Goal: Task Accomplishment & Management: Contribute content

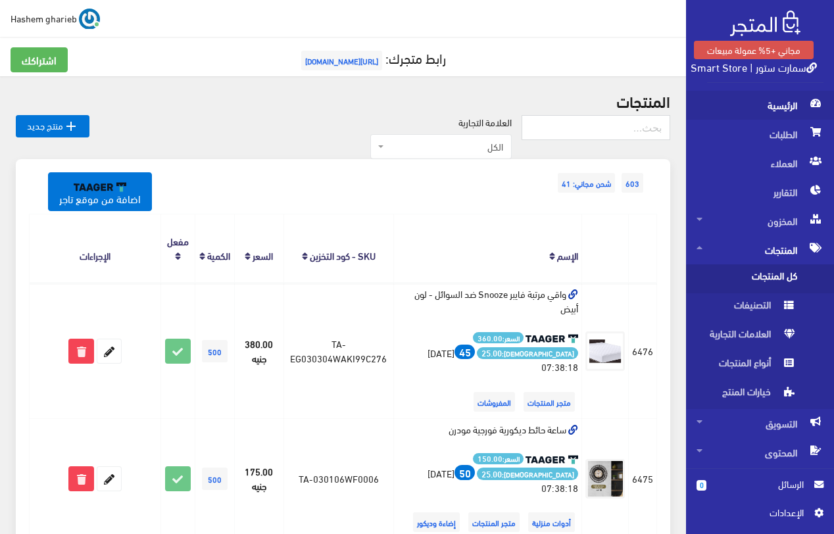
click at [777, 95] on span "الرئيسية" at bounding box center [759, 105] width 127 height 29
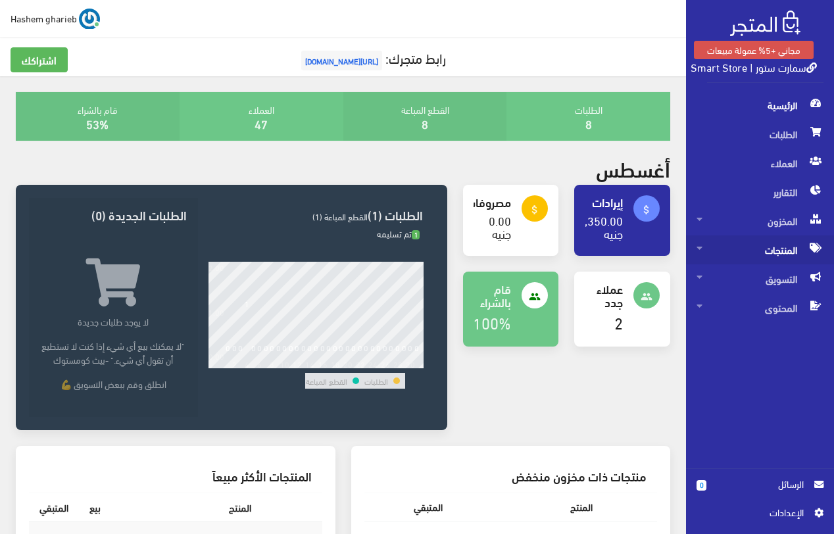
click at [789, 253] on span "المنتجات" at bounding box center [759, 249] width 127 height 29
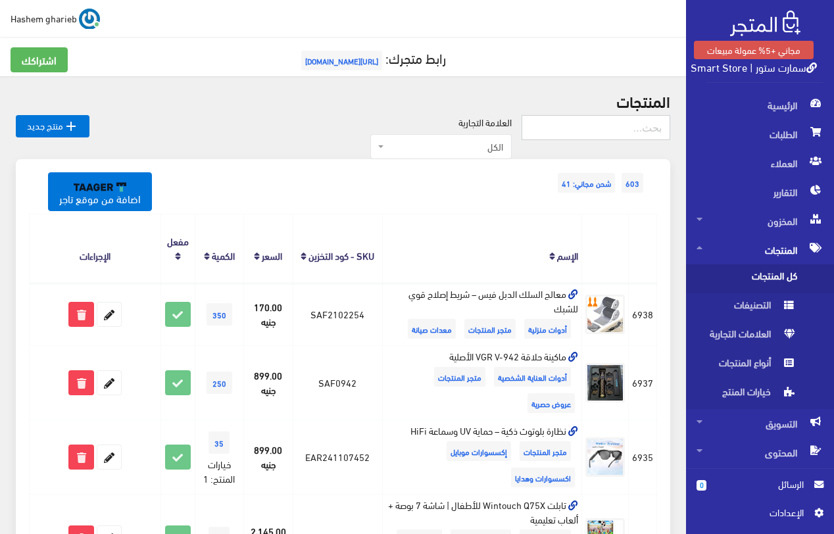
click at [608, 125] on input "text" at bounding box center [596, 127] width 149 height 25
type input "مبخرة"
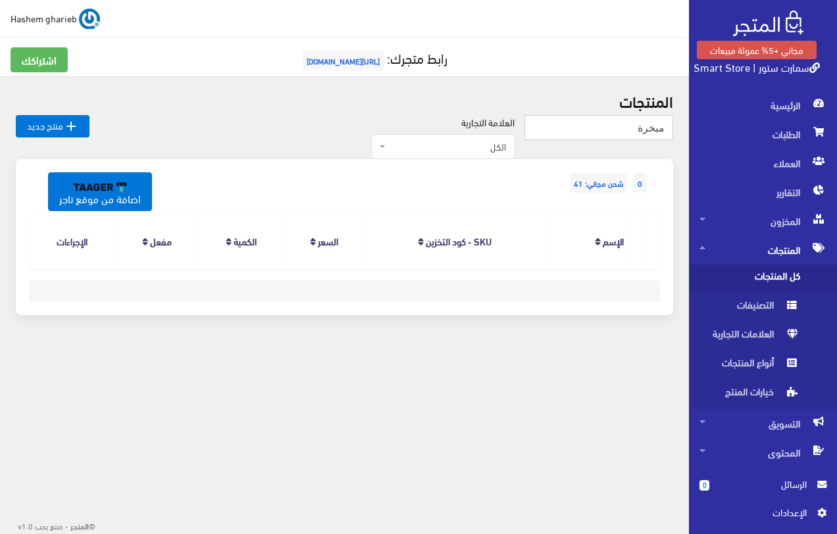
click at [625, 130] on input "مبخرة" at bounding box center [598, 127] width 149 height 25
type input "المبخرة"
click at [602, 135] on input "المبخرة" at bounding box center [598, 127] width 149 height 25
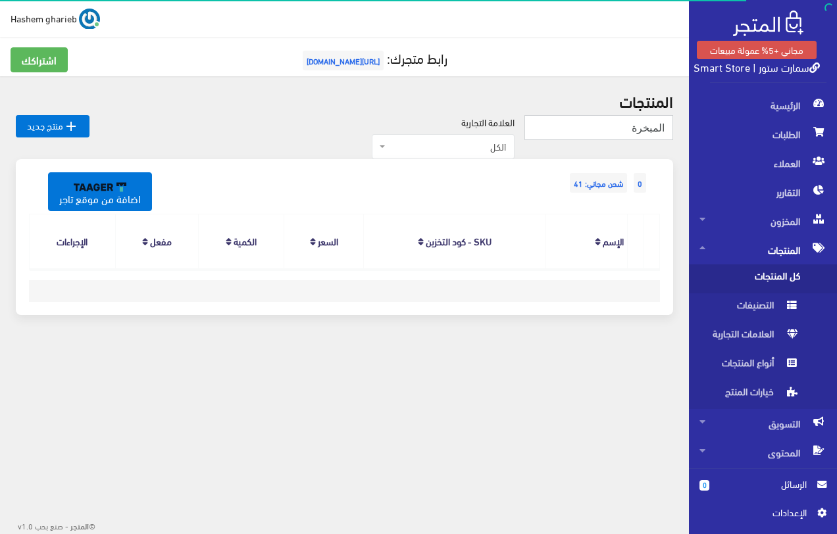
click at [602, 135] on input "المبخرة" at bounding box center [598, 127] width 149 height 25
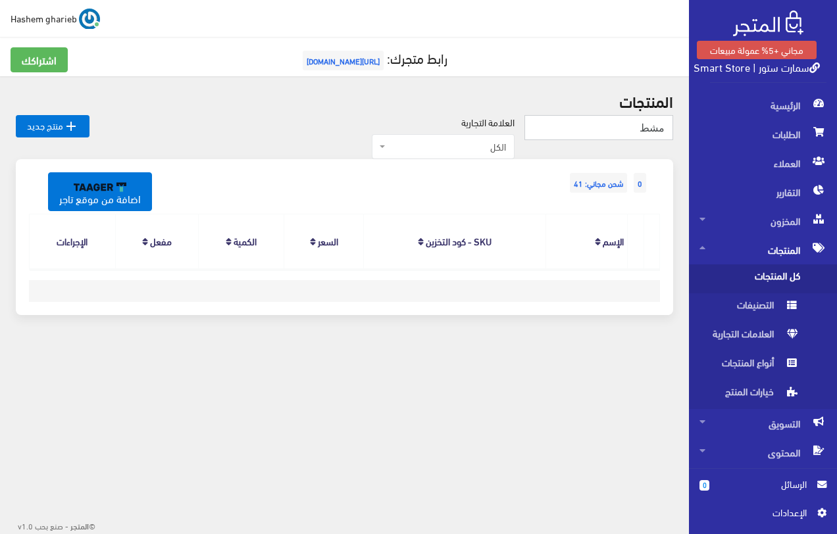
type input "مشط"
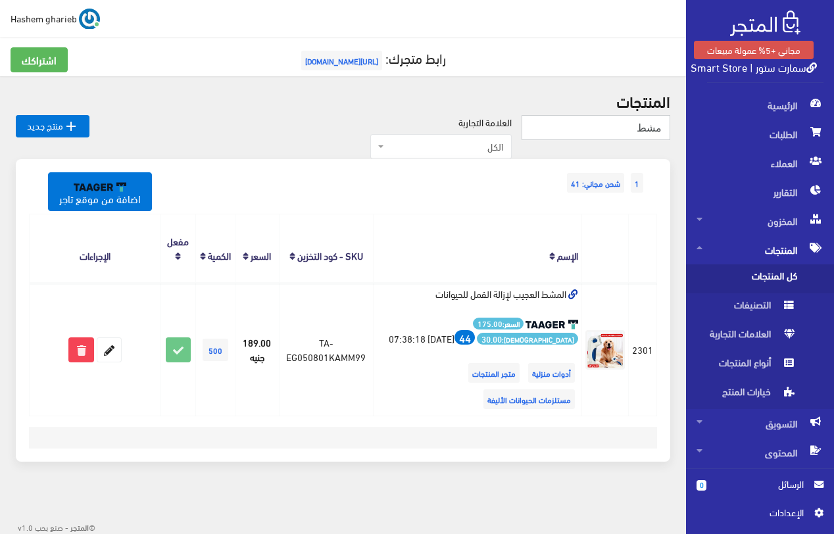
drag, startPoint x: 620, startPoint y: 135, endPoint x: 664, endPoint y: 135, distance: 44.1
click at [662, 137] on input "مشط" at bounding box center [596, 127] width 149 height 25
click at [291, 89] on div "المنتجات  منتج جديد العلامة التجارية الكل DONGA SHOES نوكيا NOKIA سوكاني SOKANY" at bounding box center [343, 284] width 686 height 417
click at [756, 270] on span "كل المنتجات" at bounding box center [746, 278] width 100 height 29
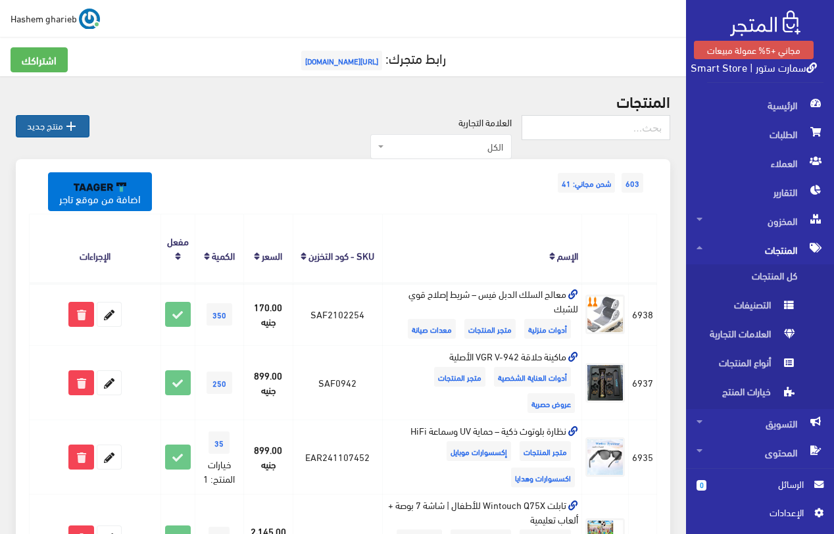
click at [59, 127] on link " منتج جديد" at bounding box center [53, 126] width 74 height 22
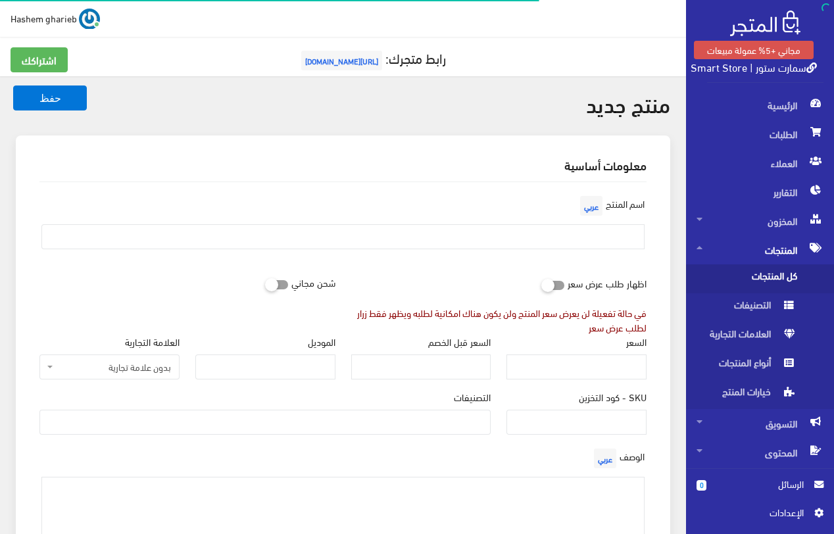
select select
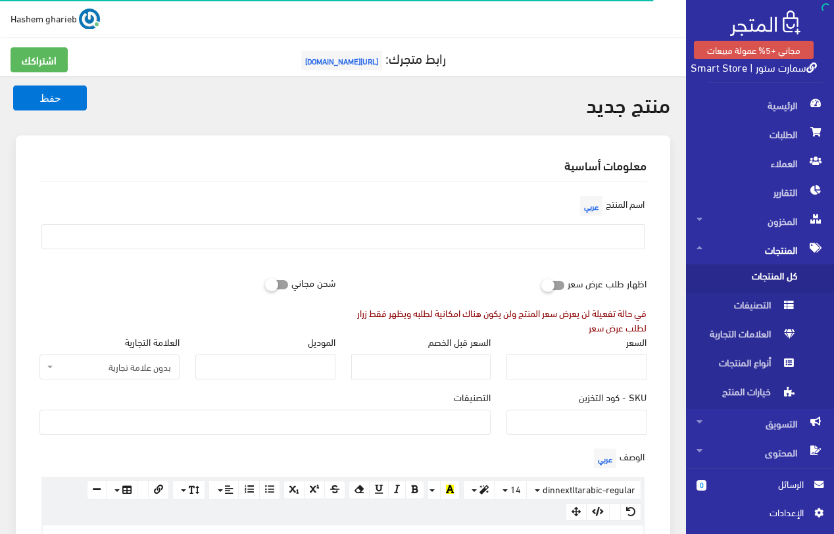
scroll to position [460, 0]
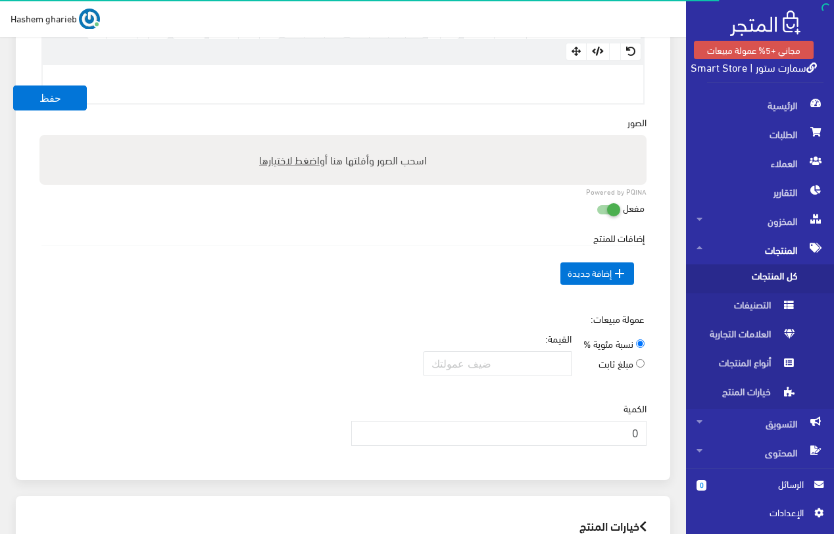
click at [538, 84] on p at bounding box center [342, 79] width 587 height 14
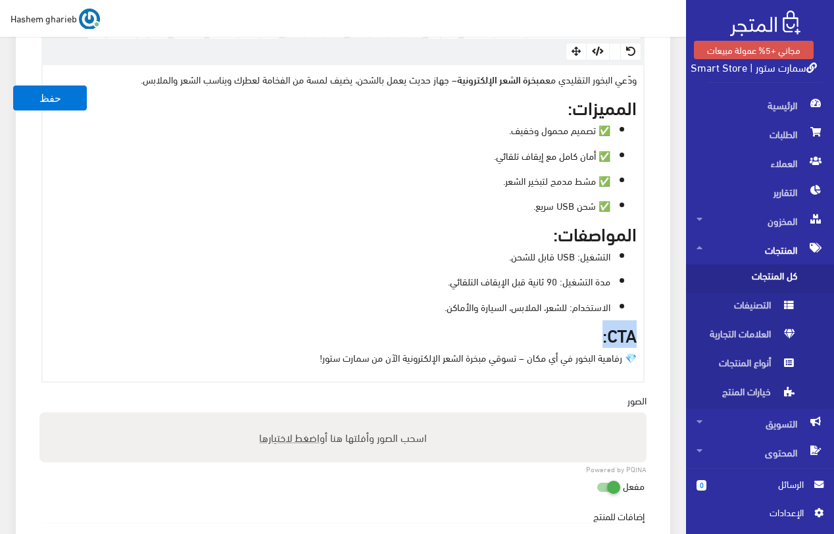
drag, startPoint x: 606, startPoint y: 337, endPoint x: 649, endPoint y: 329, distance: 43.4
click at [649, 329] on div "الوصف عربي × Insert Image Select from files Image URL Insert Image × Insert Lin…" at bounding box center [343, 184] width 623 height 398
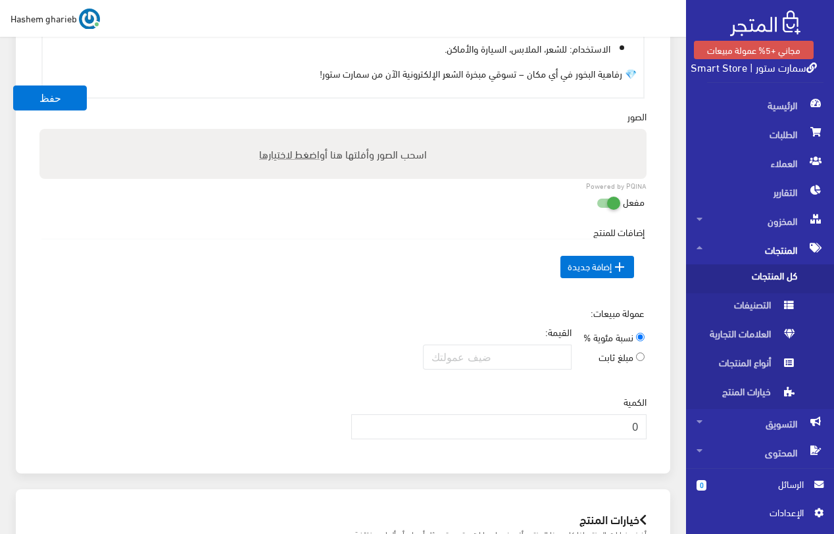
scroll to position [658, 0]
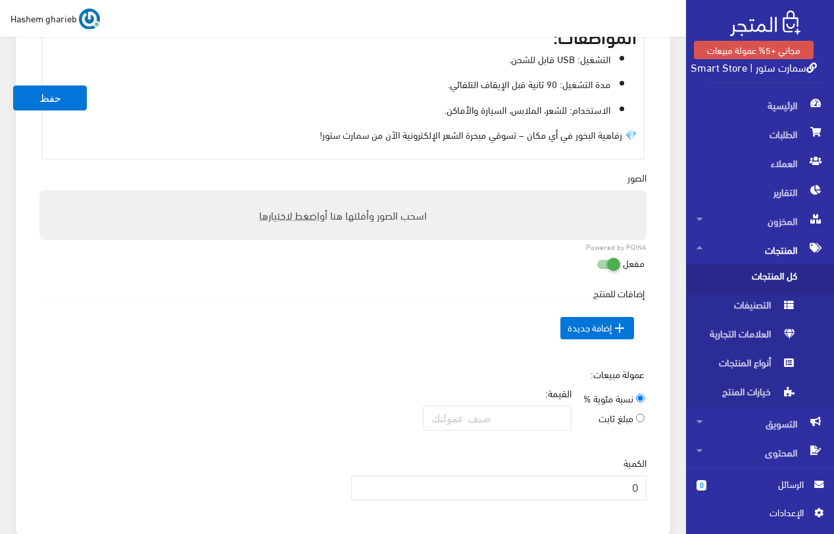
click at [299, 218] on span "اضغط لاختيارها" at bounding box center [289, 214] width 61 height 19
click at [299, 194] on input "اسحب الصور وأفلتها هنا أو اضغط لاختيارها" at bounding box center [342, 192] width 607 height 4
type input "C:\fakepath\electronic-hair-incense-device-usb-portable.jpg"
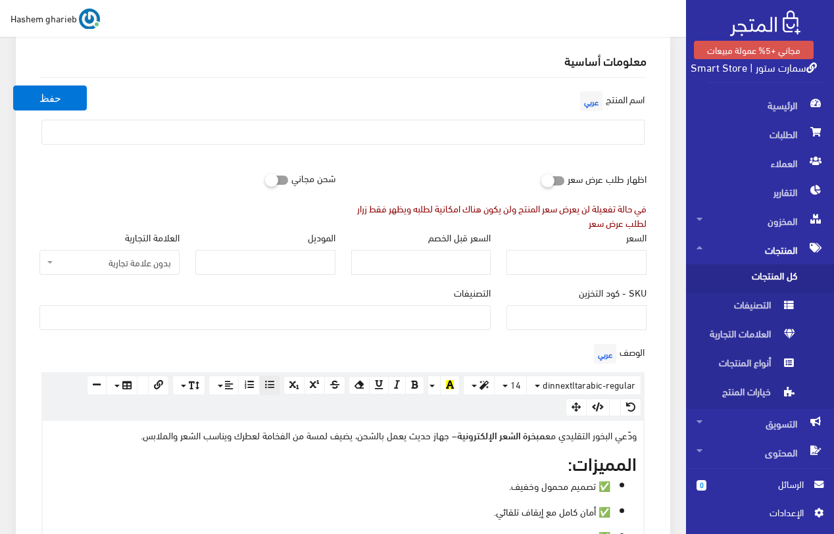
scroll to position [66, 0]
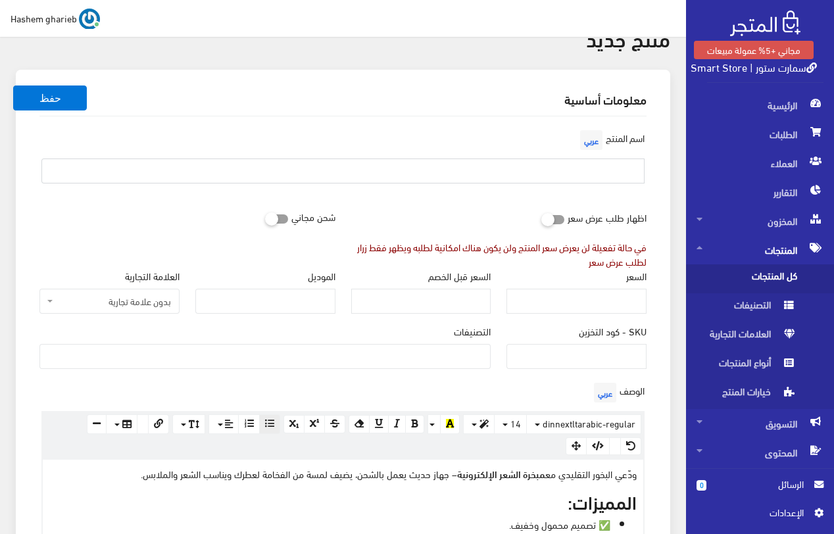
click at [604, 162] on input "text" at bounding box center [342, 170] width 603 height 25
paste input "مبخرة الشعر الإلكترونية – تبخير آمن وسهل بالشحن"
type input "مبخرة الشعر الإلكترونية – تبخير آمن وسهل بالشحن"
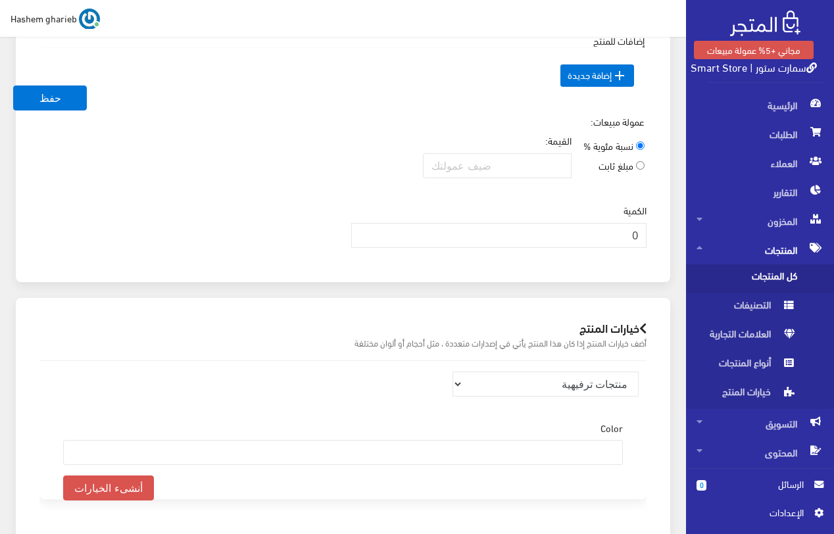
scroll to position [1140, 0]
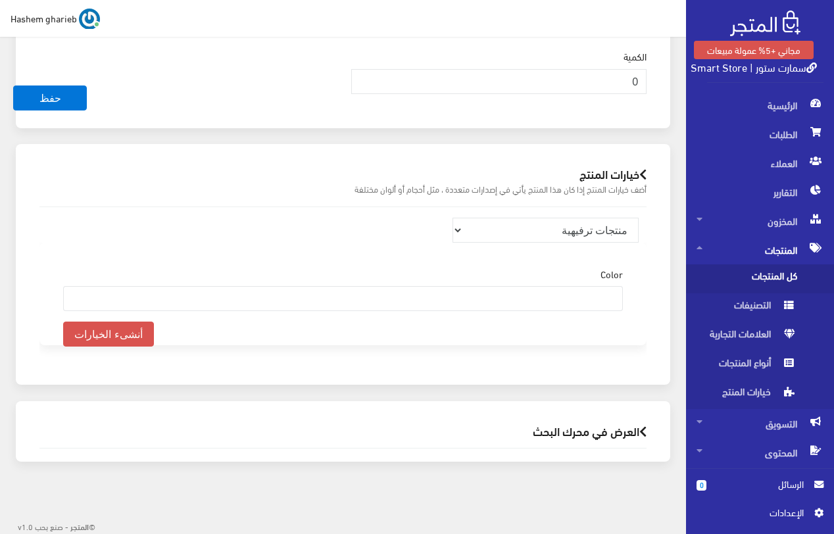
click at [585, 437] on h2 "العرض في محرك البحث" at bounding box center [342, 431] width 607 height 12
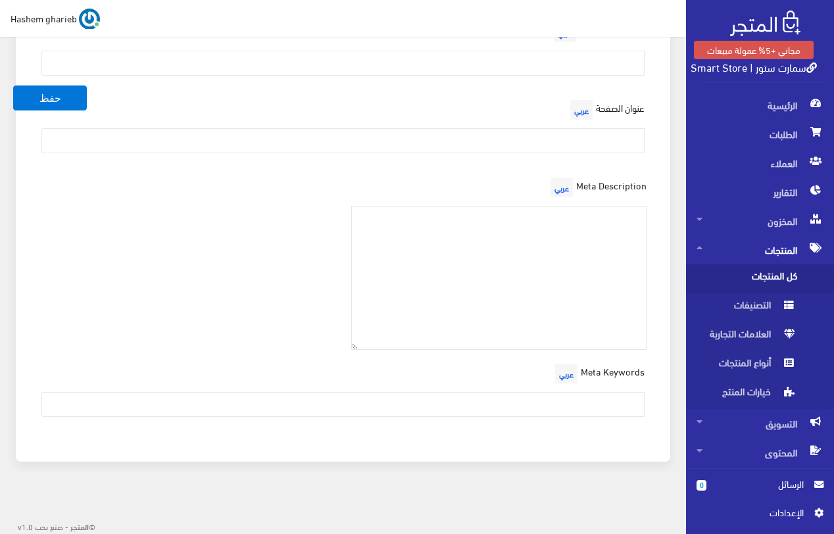
scroll to position [1581, 0]
click at [572, 128] on input "text" at bounding box center [342, 140] width 603 height 25
paste input "مبخرة الشعر الإلكترونية – تبخير آمن وسهل بالشحن | سمارت ستور"
type input "مبخرة الشعر الإلكترونية – تبخير آمن وسهل بالشحن | سمارت ستور"
click at [574, 228] on textarea at bounding box center [499, 277] width 296 height 144
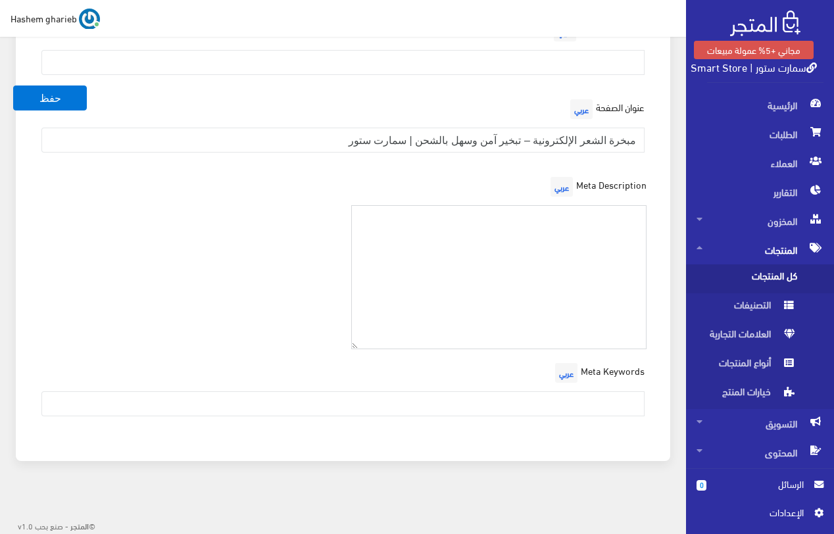
paste textarea "احصلي على مبخرة الشعر الإلكترونية من سمارت ستور. جهاز محمول بالشحن USB لتبخير ا…"
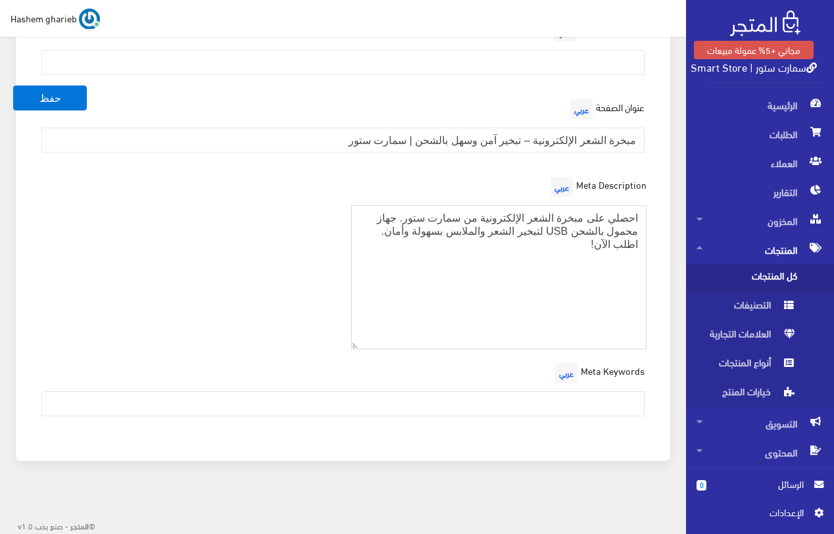
type textarea "احصلي على مبخرة الشعر الإلكترونية من سمارت ستور. جهاز محمول بالشحن USB لتبخير ا…"
click at [550, 398] on input "text" at bounding box center [342, 403] width 603 height 25
paste input "جهاز بخور للشعر، مبخرة إلكترونية USB، مبخرة محمولة، تبخير الملابس، مبخرة عصرية"
type input "جهاز بخور للشعر، مبخرة إلكترونية USB، مبخرة محمولة، تبخير الملابس، مبخرة عصرية"
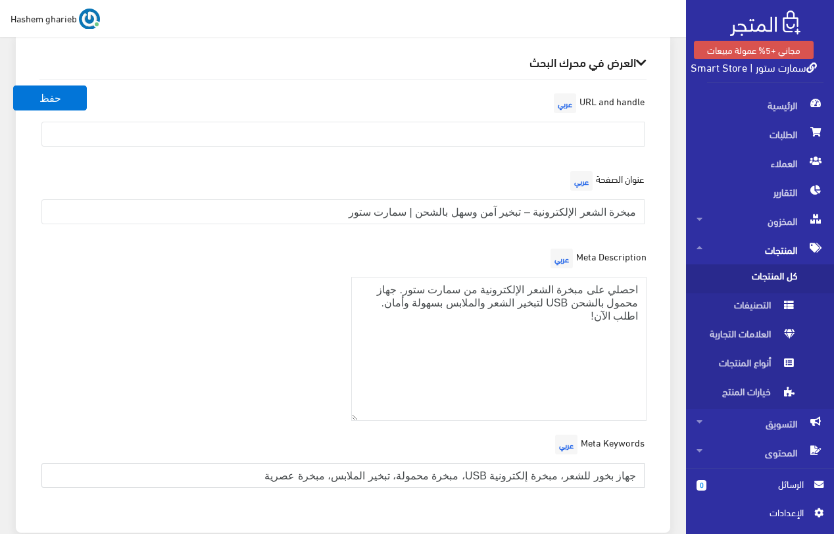
scroll to position [1449, 0]
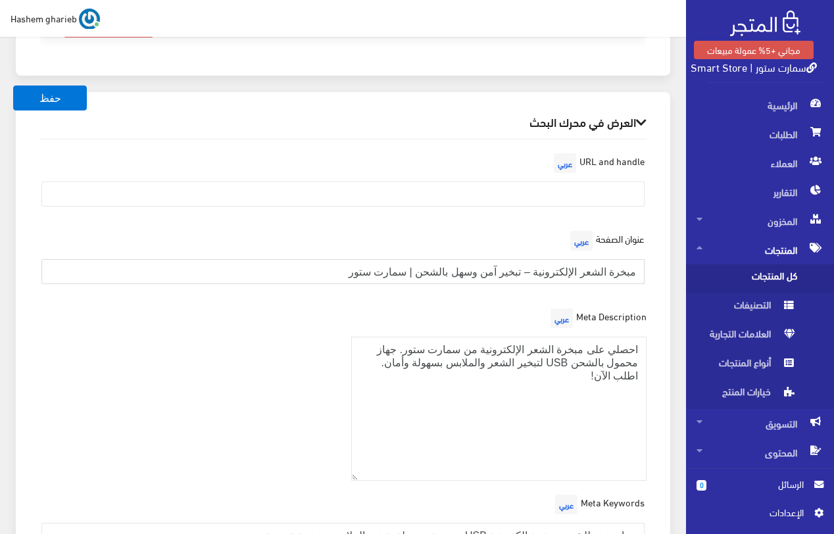
drag, startPoint x: 539, startPoint y: 274, endPoint x: 663, endPoint y: 268, distance: 123.8
click at [663, 268] on div "العرض في محرك البحث URL and handle عربي عنوان الصفحة عربي مبخرة الشعر الإلكترون…" at bounding box center [343, 342] width 654 height 500
click at [616, 193] on input "text" at bounding box center [342, 194] width 603 height 25
paste input "مبخرة الشعر الإلكترونية"
click at [580, 194] on input "مبخرة الشعر الإلكترونية" at bounding box center [342, 194] width 603 height 25
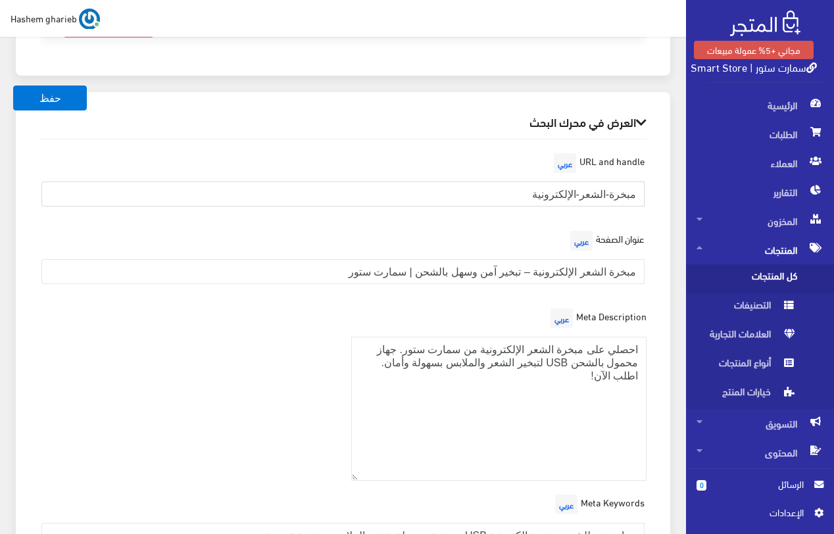
type input "مبخرة-الشعر-الإلكترونية"
click at [658, 205] on div "العرض في محرك البحث URL and handle عربي مبخرة-الشعر-الإلكترونية عنوان الصفحة عر…" at bounding box center [343, 342] width 654 height 500
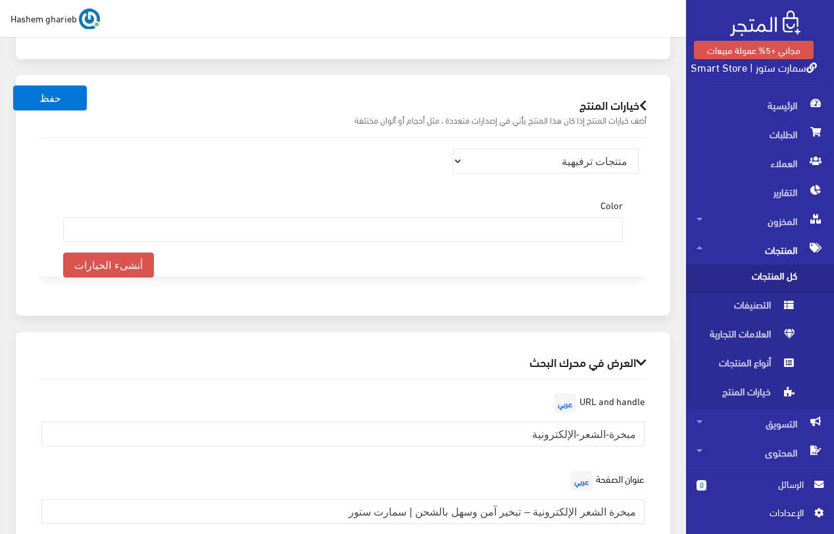
scroll to position [1186, 0]
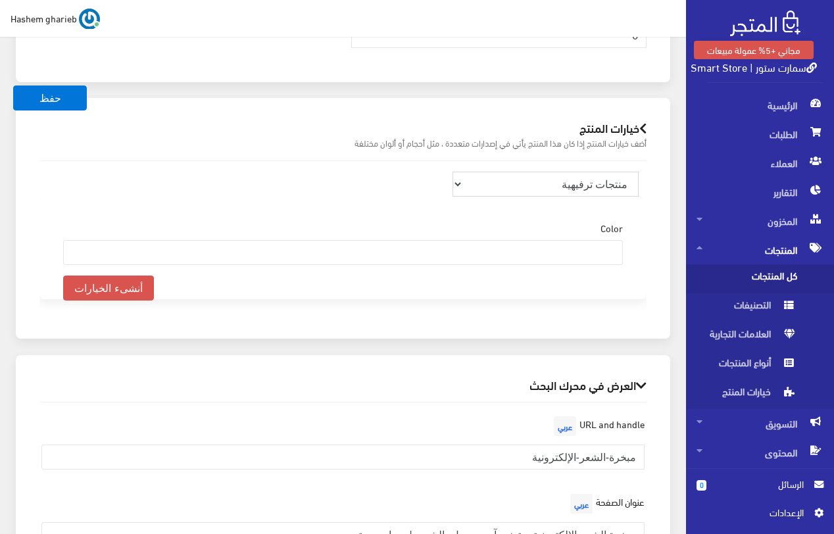
click at [586, 178] on select "منتجات ترفيهية الكترونيات اكسسوارات الهواتف الصحة والجمال تحف ومقتنيات موضة وأز…" at bounding box center [545, 184] width 187 height 25
select select "28"
click at [452, 172] on select "منتجات ترفيهية الكترونيات اكسسوارات الهواتف الصحة والجمال تحف ومقتنيات موضة وأز…" at bounding box center [545, 184] width 187 height 25
click at [668, 154] on div "خيارات المنتج أضف خيارات المنتج إذا كان هذا المنتج يأتي في إصدارات متعددة ، مثل…" at bounding box center [343, 218] width 654 height 241
select select
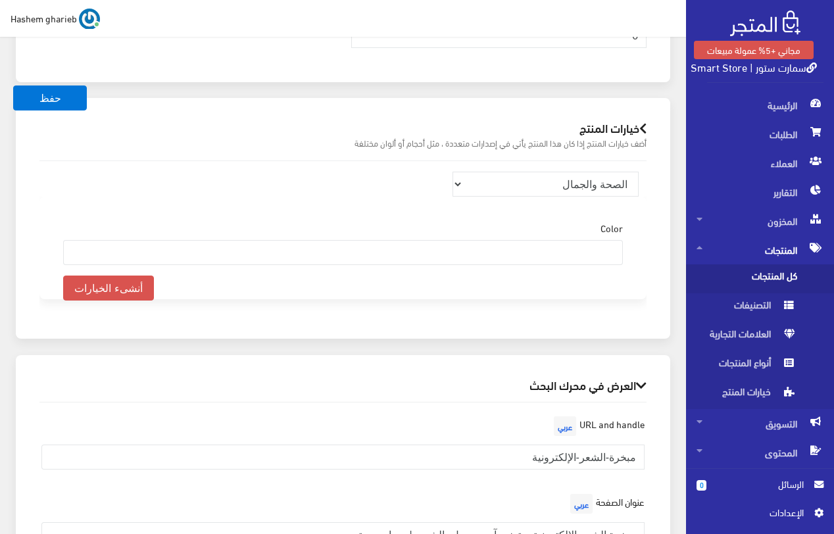
select select
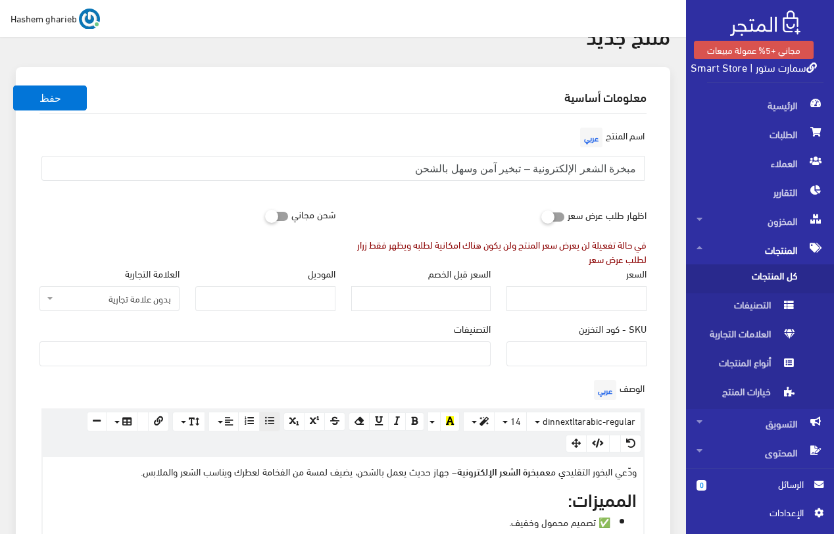
scroll to position [134, 0]
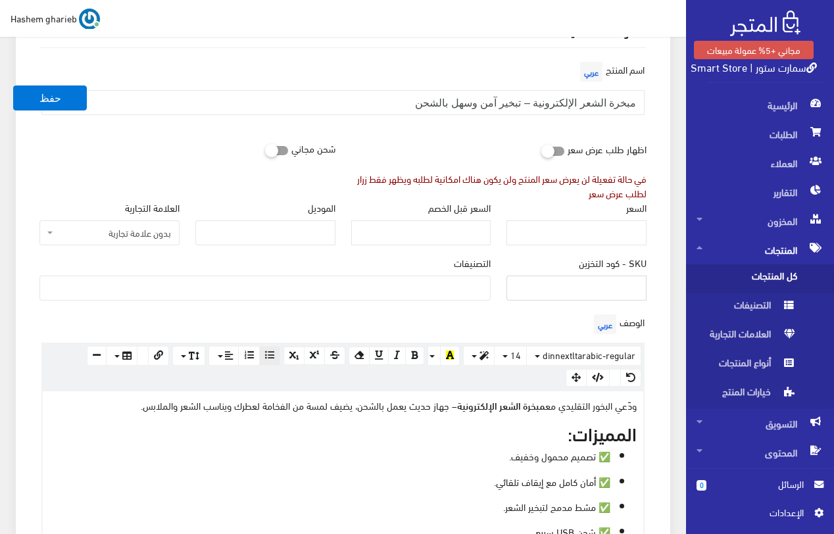
click at [614, 297] on input "SKU - كود التخزين" at bounding box center [576, 288] width 140 height 25
type input "SAF2102254"
type input "170"
drag, startPoint x: 629, startPoint y: 290, endPoint x: 616, endPoint y: 285, distance: 13.9
click at [616, 285] on input "SAF2102254" at bounding box center [576, 288] width 140 height 25
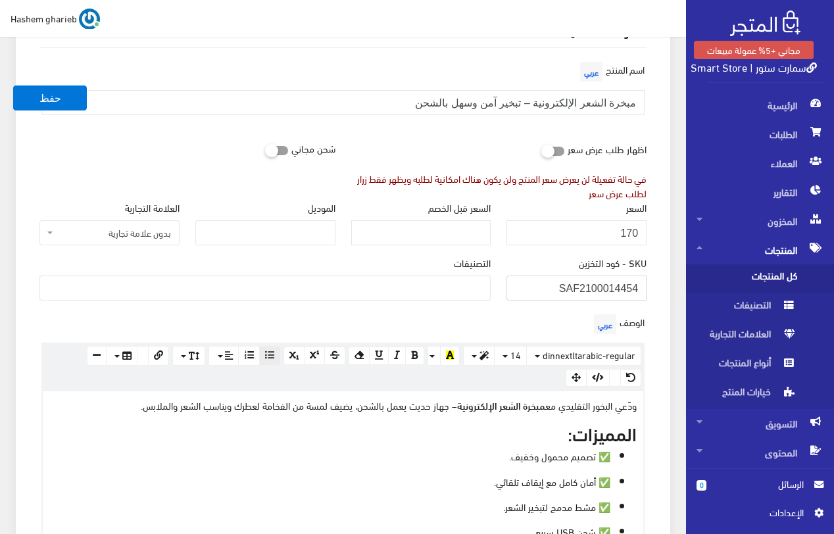
click at [634, 287] on input "SAF2100014454" at bounding box center [576, 288] width 140 height 25
type input "SAF2100014459"
click at [418, 292] on ul at bounding box center [265, 286] width 450 height 21
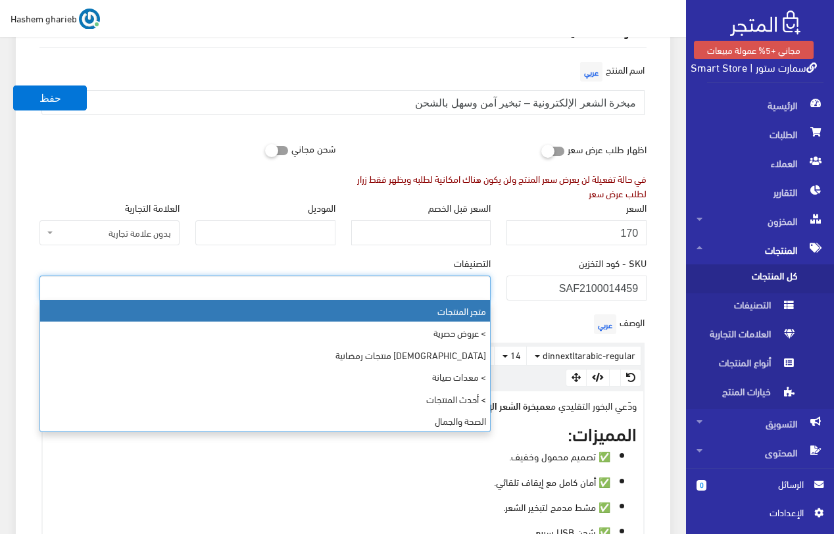
select select "403"
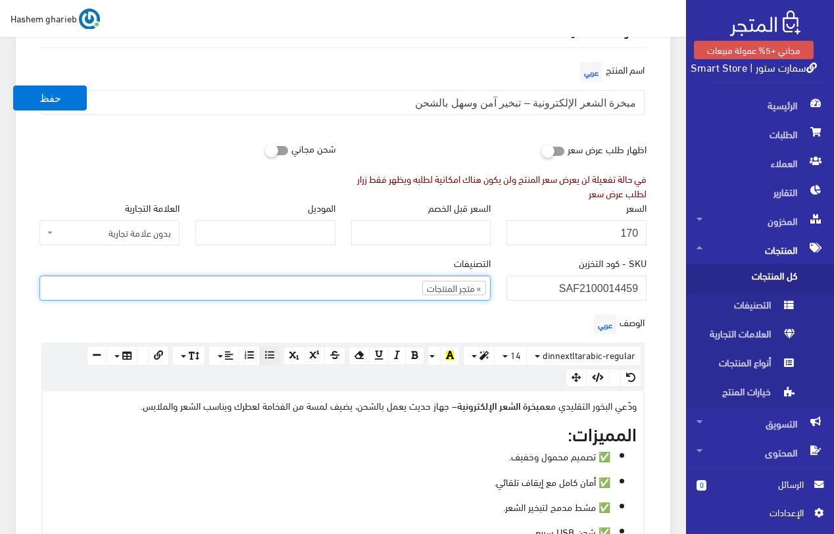
click at [337, 293] on ul "× متجر المنتجات" at bounding box center [265, 286] width 450 height 21
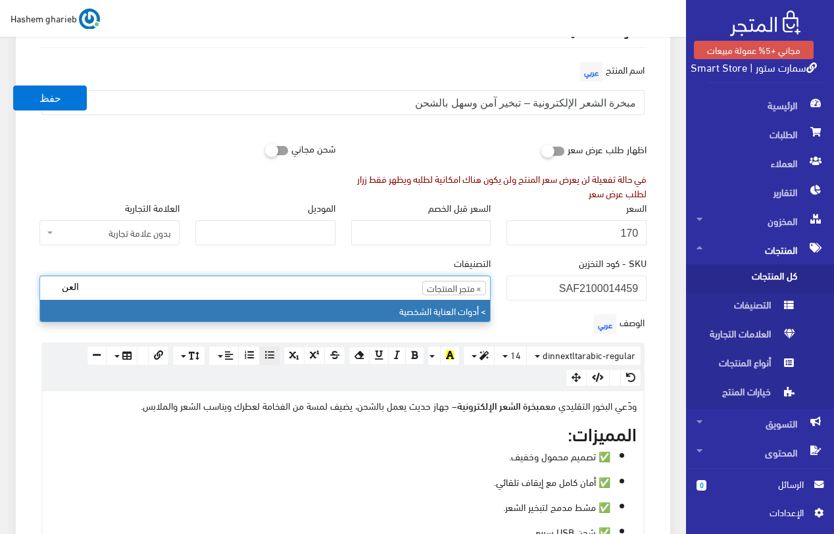
type input "العن"
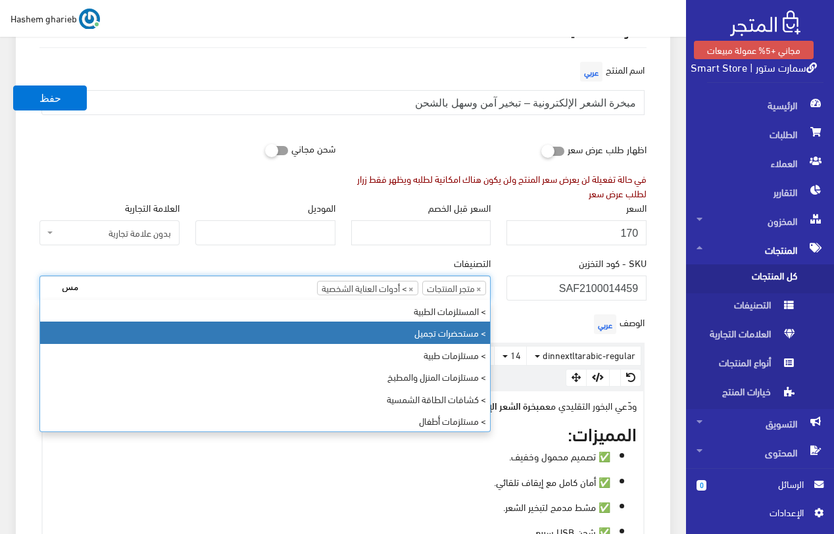
type input "مس"
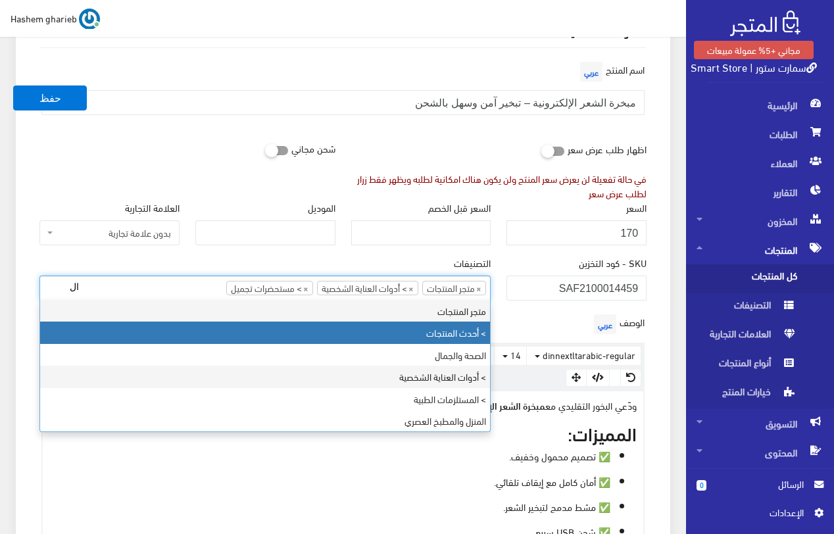
type input "ا"
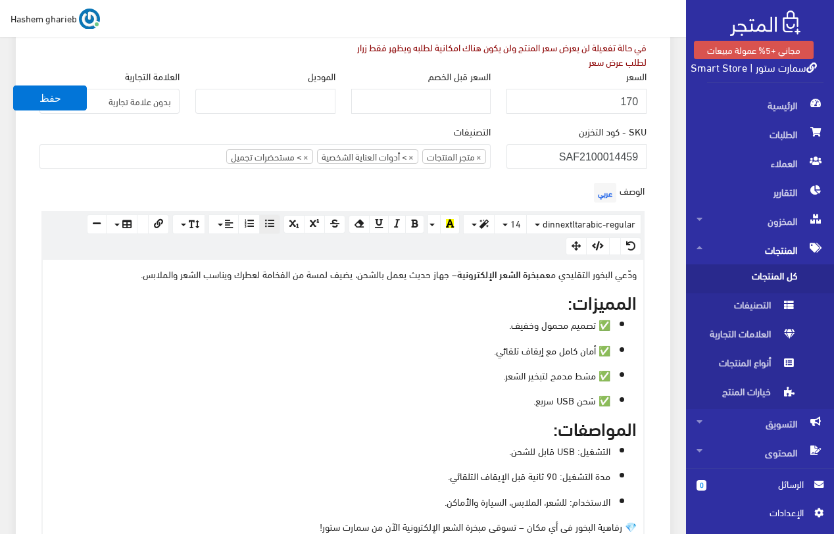
scroll to position [200, 0]
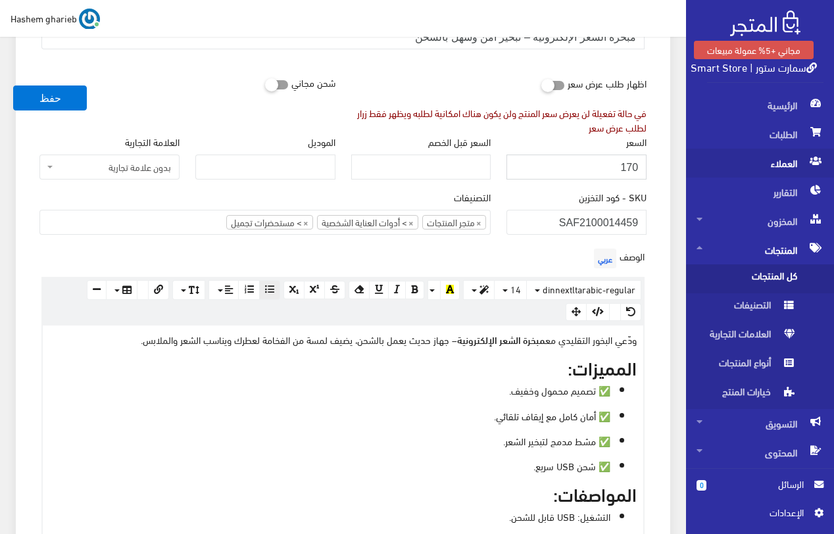
drag, startPoint x: 562, startPoint y: 163, endPoint x: 688, endPoint y: 162, distance: 126.3
type input "679"
click at [281, 75] on div "شحن مجاني" at bounding box center [188, 82] width 312 height 25
click at [265, 83] on icon at bounding box center [265, 84] width 0 height 12
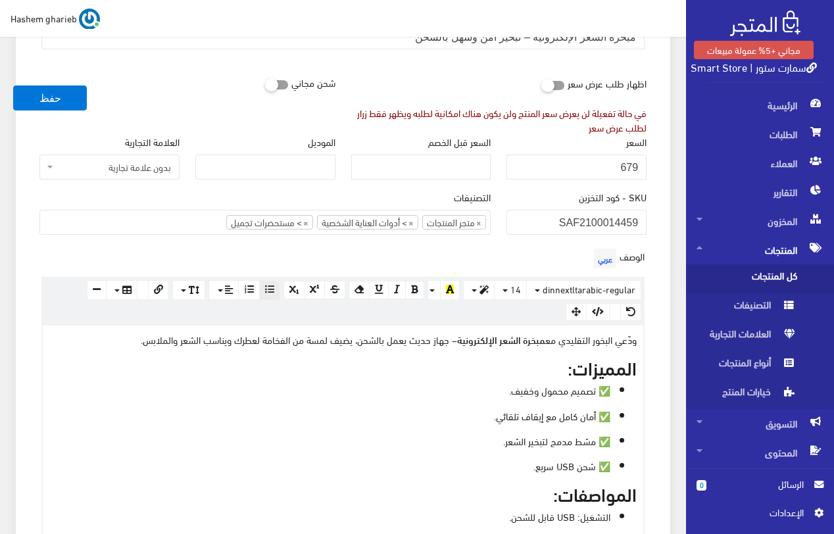
click at [265, 83] on input "checkbox" at bounding box center [253, 82] width 24 height 13
checkbox input "true"
click at [421, 159] on input "السعر قبل الخصم" at bounding box center [421, 167] width 140 height 25
type input "850"
click at [660, 206] on div "معلومات أساسية اسم المنتج عربي مبخرة الشعر الإلكترونية – تبخير آمن وسهل بالشحن …" at bounding box center [343, 502] width 654 height 1133
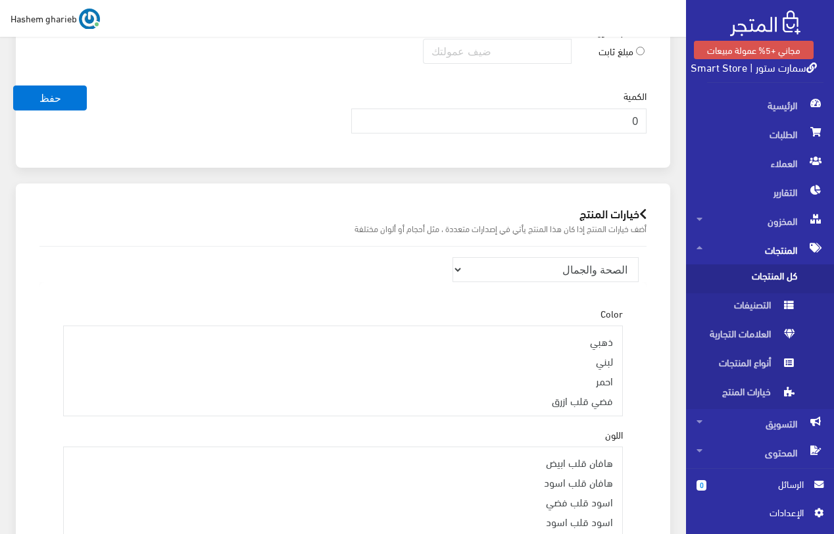
scroll to position [1121, 0]
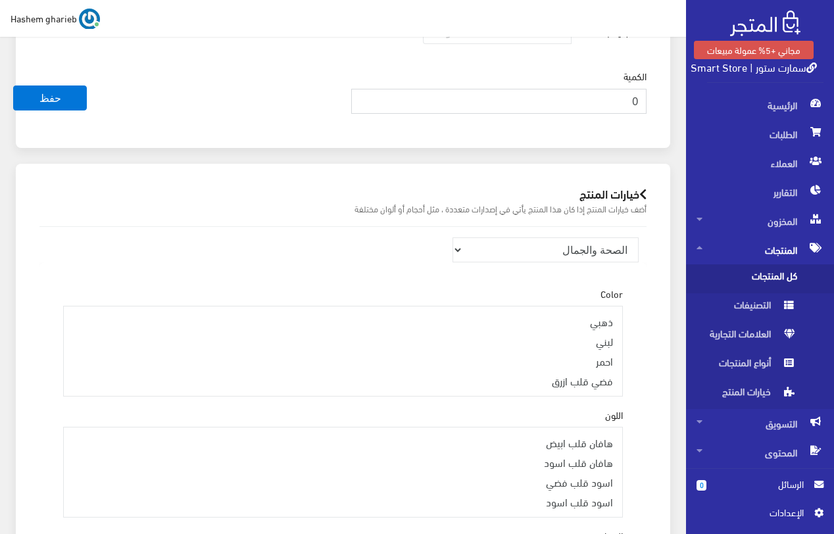
drag, startPoint x: 637, startPoint y: 102, endPoint x: 646, endPoint y: 102, distance: 8.5
click at [646, 102] on input "0" at bounding box center [499, 101] width 296 height 25
type input "285"
click at [664, 238] on div "خيارات المنتج أضف خيارات المنتج إذا كان هذا المنتج يأتي في إصدارات متعددة ، مثل…" at bounding box center [343, 438] width 654 height 548
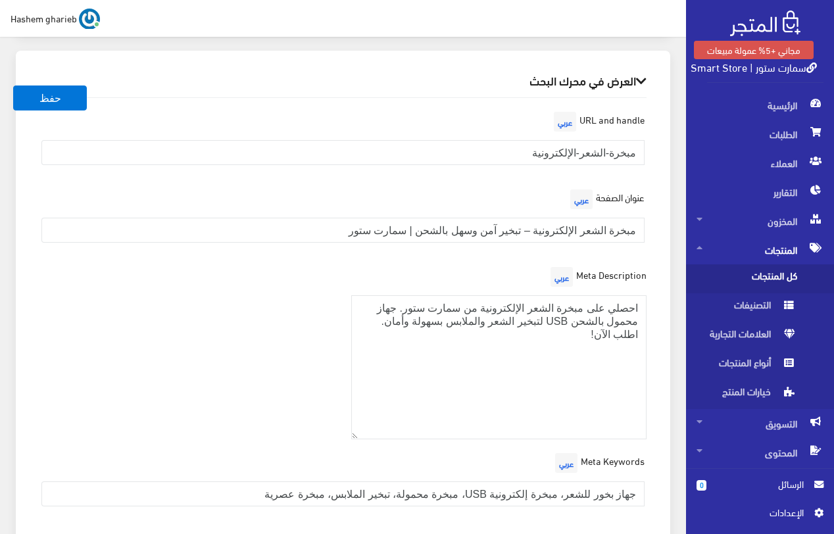
scroll to position [1841, 0]
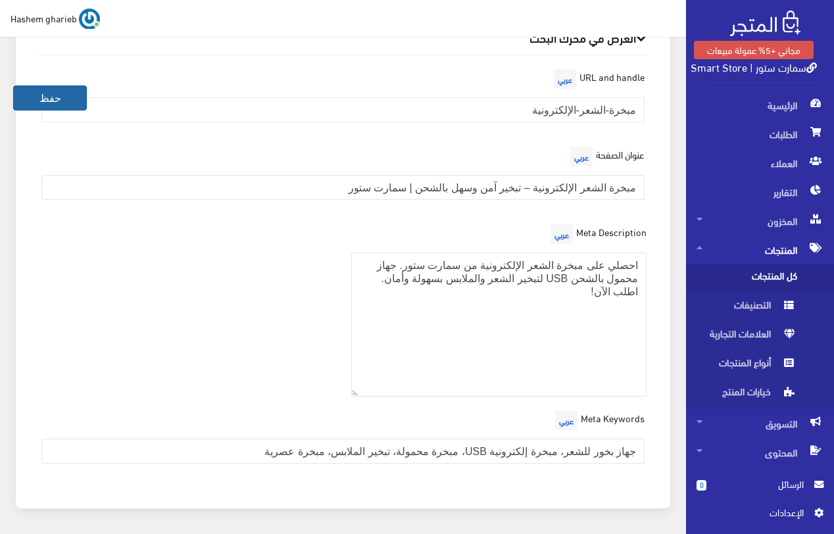
click at [47, 105] on button "حفظ" at bounding box center [50, 97] width 74 height 25
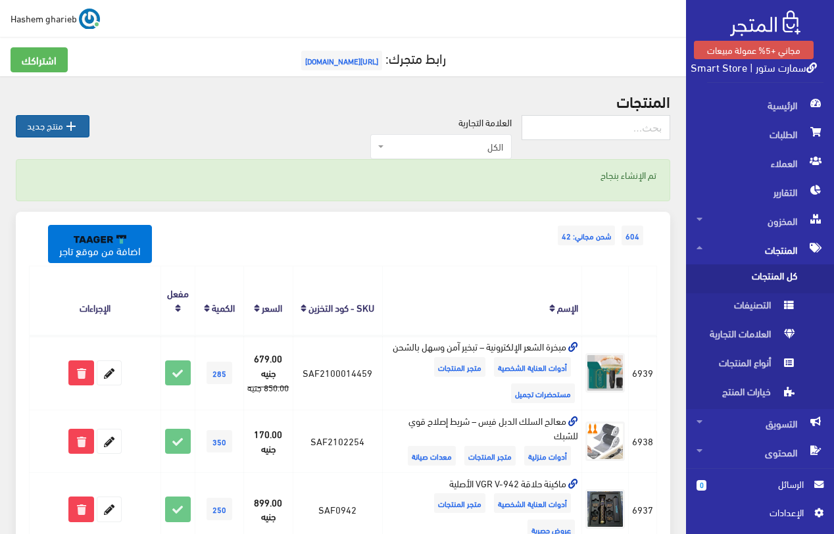
click at [61, 126] on link " منتج جديد" at bounding box center [53, 126] width 74 height 22
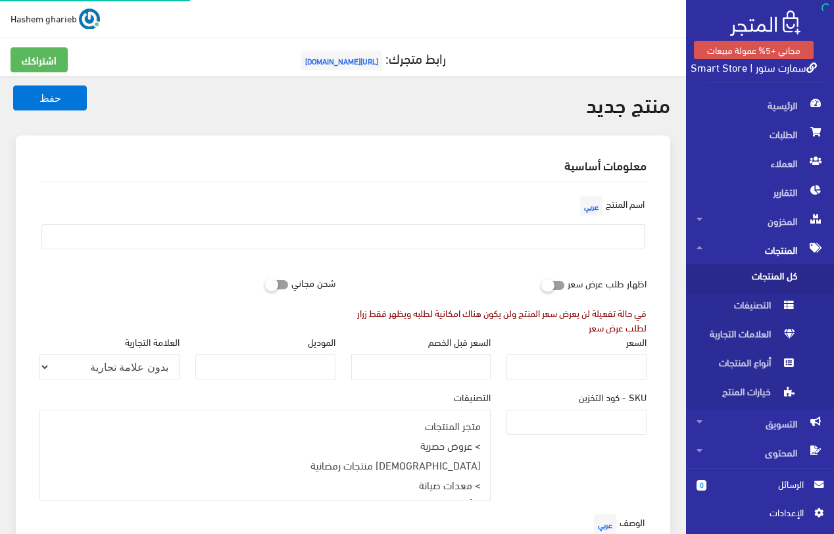
select select
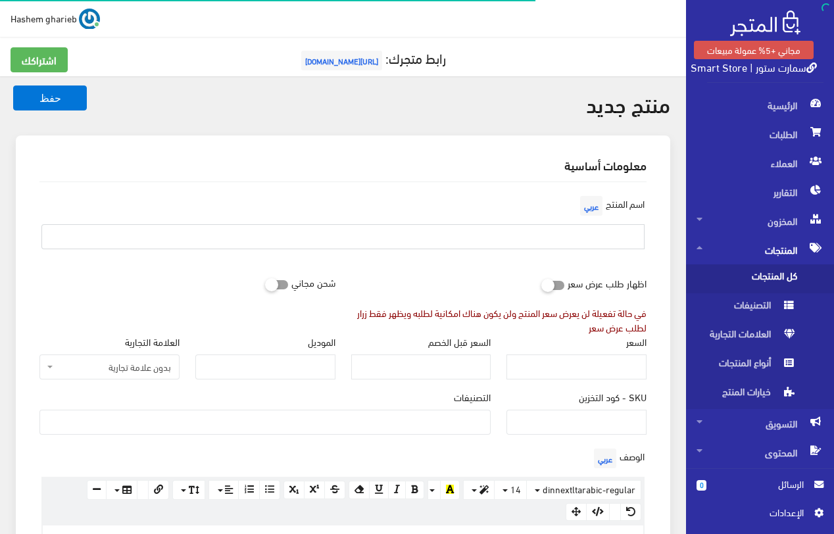
click at [579, 235] on input "text" at bounding box center [342, 236] width 603 height 25
paste input "جهاز بخار متعدد الاستخدامات – تنظيف الدهون والأوساخ بدون مجهود"
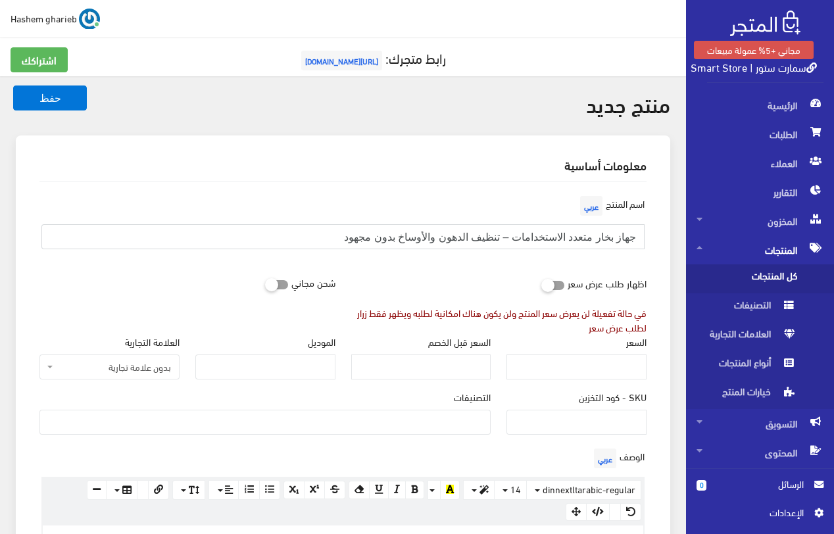
type input "جهاز بخار متعدد الاستخدامات – تنظيف الدهون والأوساخ بدون مجهود"
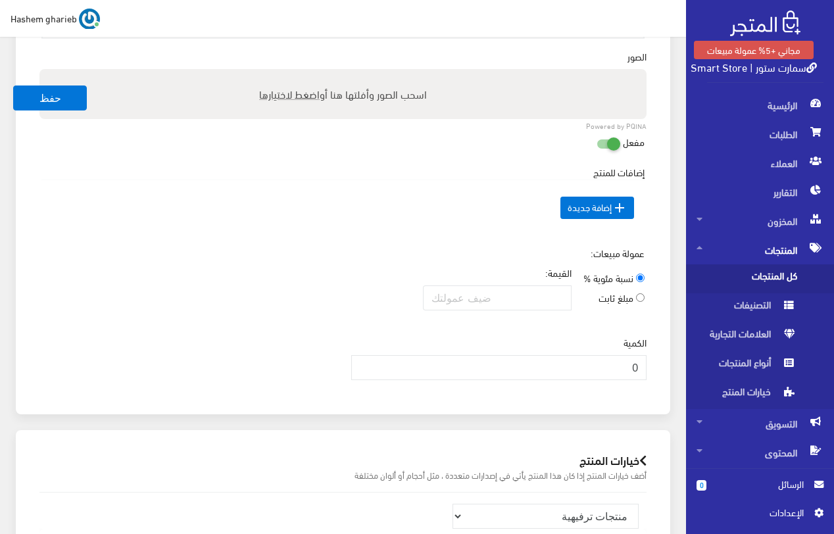
scroll to position [812, 0]
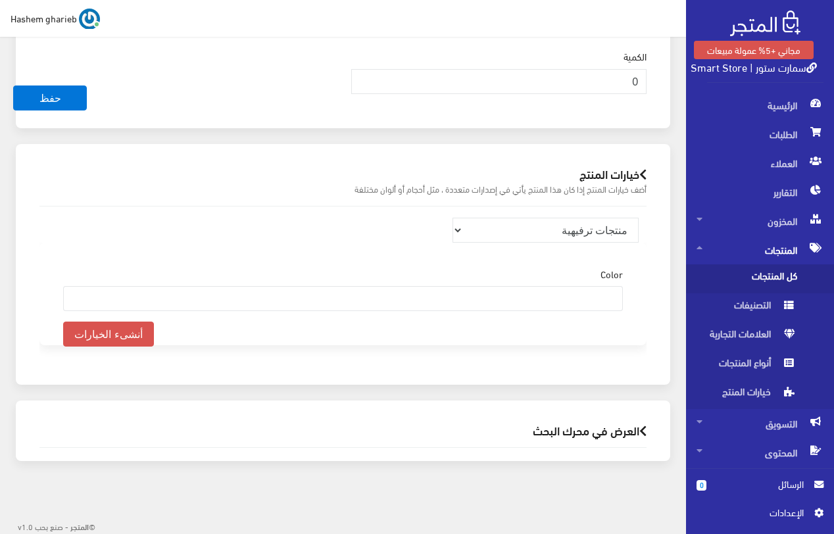
click at [603, 427] on h2 "العرض في محرك البحث" at bounding box center [342, 430] width 607 height 12
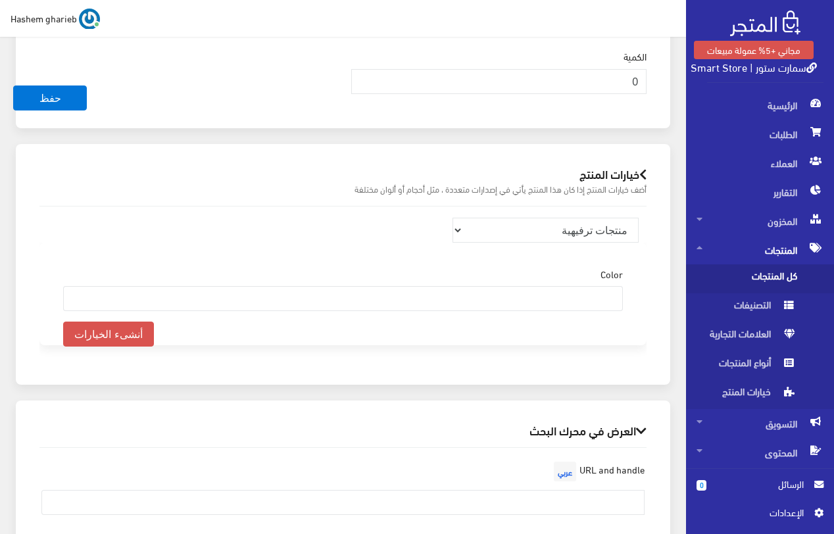
scroll to position [1252, 0]
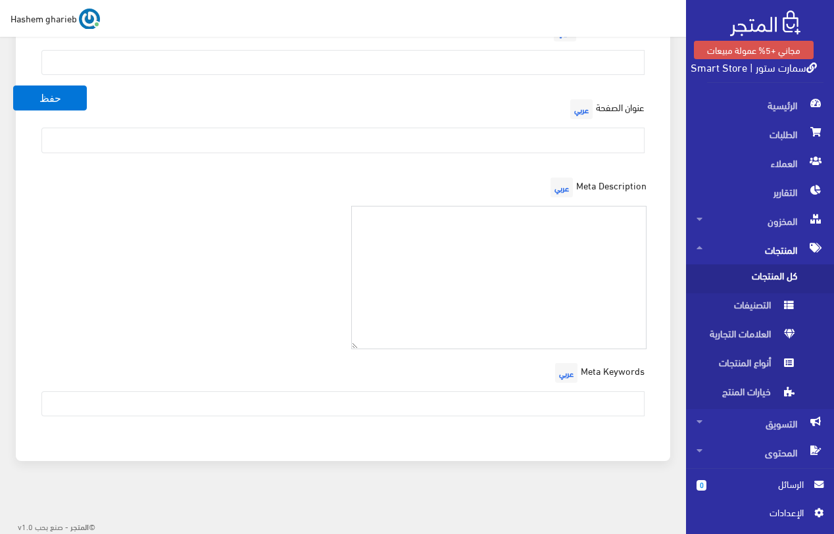
click at [601, 244] on textarea at bounding box center [499, 278] width 296 height 144
paste textarea "جربي جهاز البخار للتنظيف بقوة 600 واط – بخار ساخن قوي، آمن وصحي، يذيب الدهون من…"
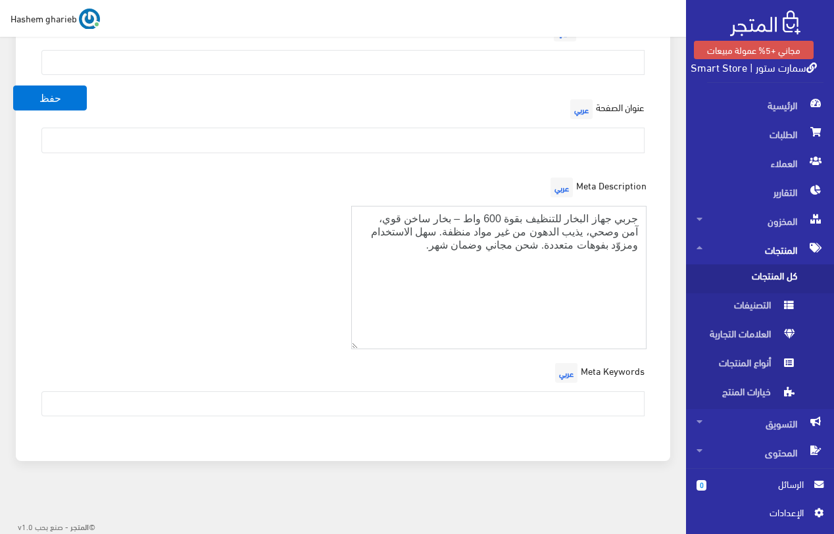
type textarea "جربي جهاز البخار للتنظيف بقوة 600 واط – بخار ساخن قوي، آمن وصحي، يذيب الدهون من…"
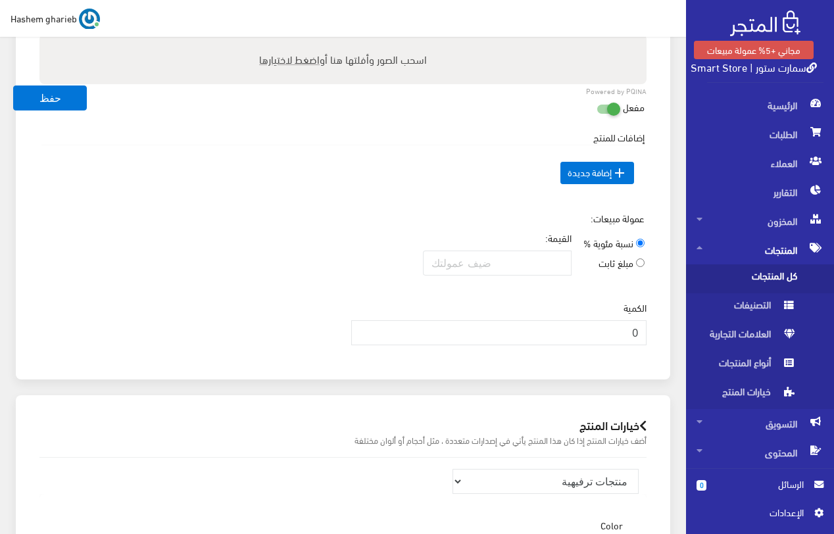
scroll to position [331, 0]
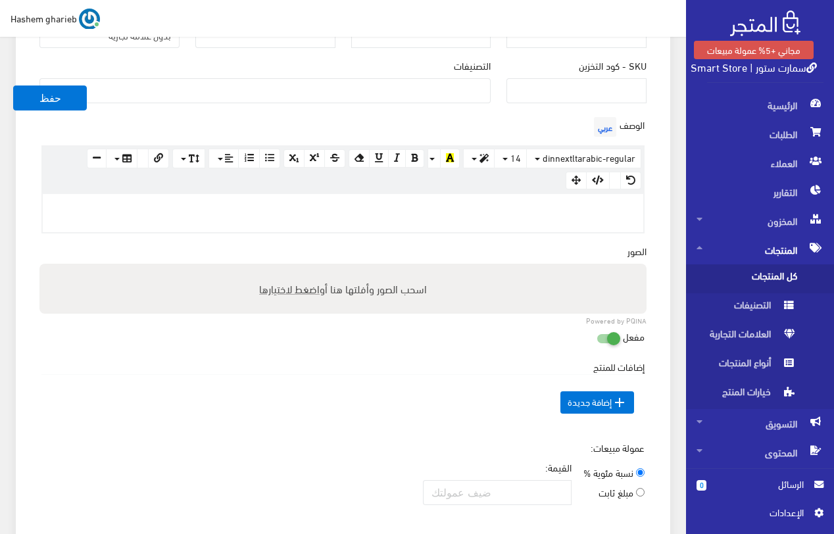
click at [573, 205] on p at bounding box center [342, 208] width 587 height 14
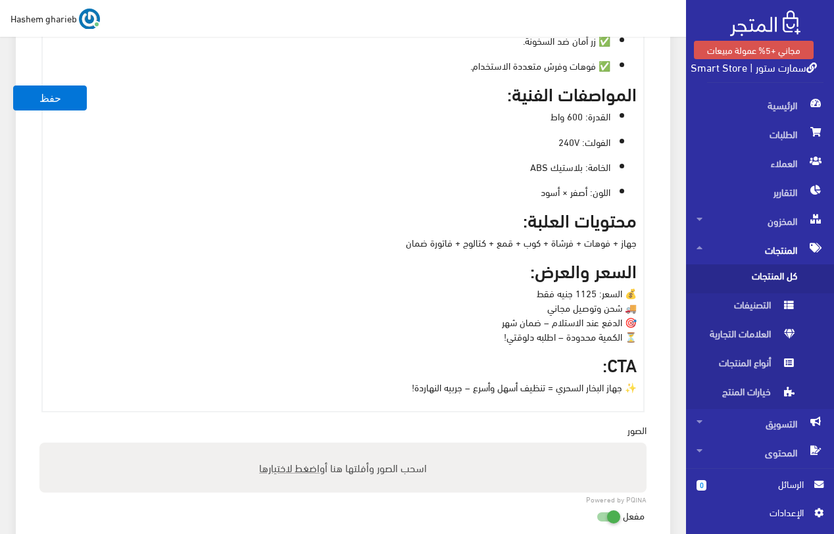
scroll to position [712, 0]
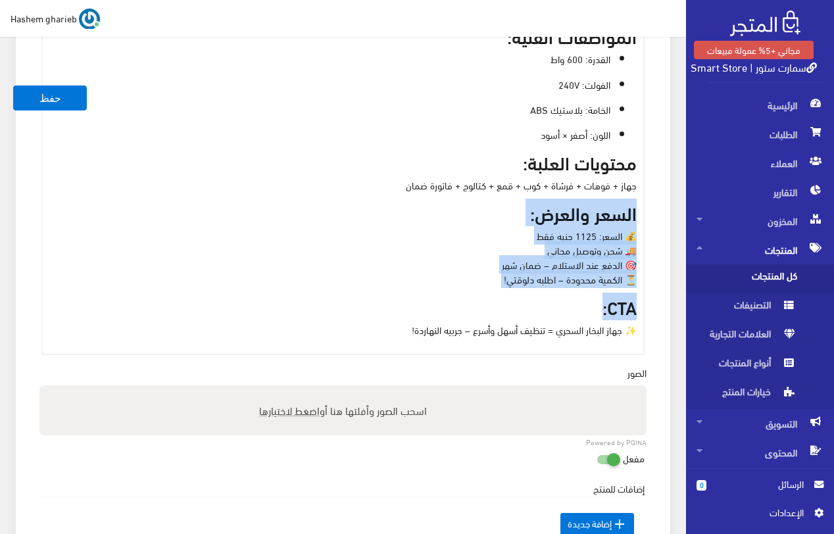
drag, startPoint x: 593, startPoint y: 310, endPoint x: 641, endPoint y: 213, distance: 108.2
click at [641, 213] on div "لو تعبتي من الدعك والمنظفات، جه وقت الحل العملي! 🙌 جهاز البخار متعدد الاستخداما…" at bounding box center [343, 84] width 600 height 540
click at [543, 279] on p "💰 السعر: 1125 جنيه فقط 🚚 شحن وتوصيل مجاني 🎯 الدفع عند الاستلام – ضمان شهر ⏳ الك…" at bounding box center [342, 257] width 587 height 58
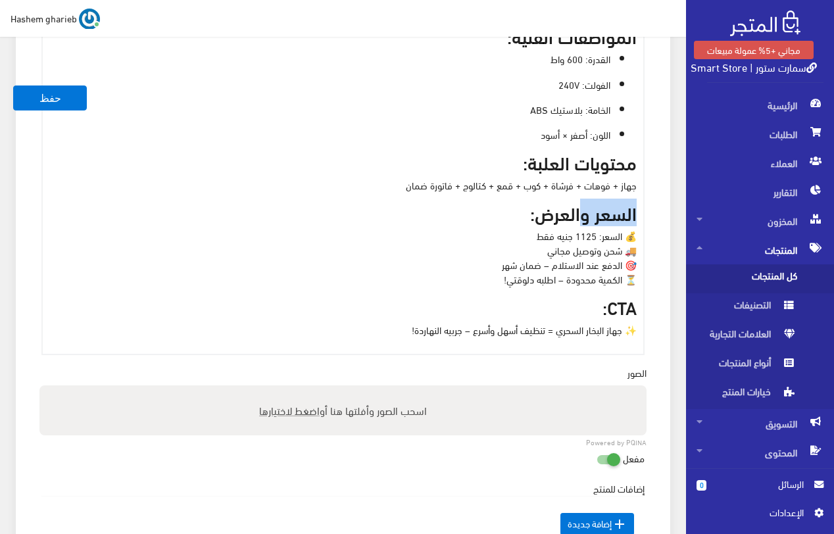
drag, startPoint x: 581, startPoint y: 214, endPoint x: 646, endPoint y: 214, distance: 65.1
click at [646, 214] on div "الوصف عربي × Insert Image Select from files Image URL Insert Image × Insert Lin…" at bounding box center [343, 44] width 623 height 621
click at [595, 237] on p "💰 السعر: 1125 جنيه فقط 🚚 شحن وتوصيل مجاني 🎯 الدفع عند الاستلام – ضمان شهر ⏳ الك…" at bounding box center [342, 257] width 587 height 58
click at [486, 255] on p "💰 السعر: 1100 جنيه فقط 🚚 شحن وتوصيل مجاني 🎯 الدفع عند الاستلام – ضمان شهر ⏳ الك…" at bounding box center [342, 257] width 587 height 58
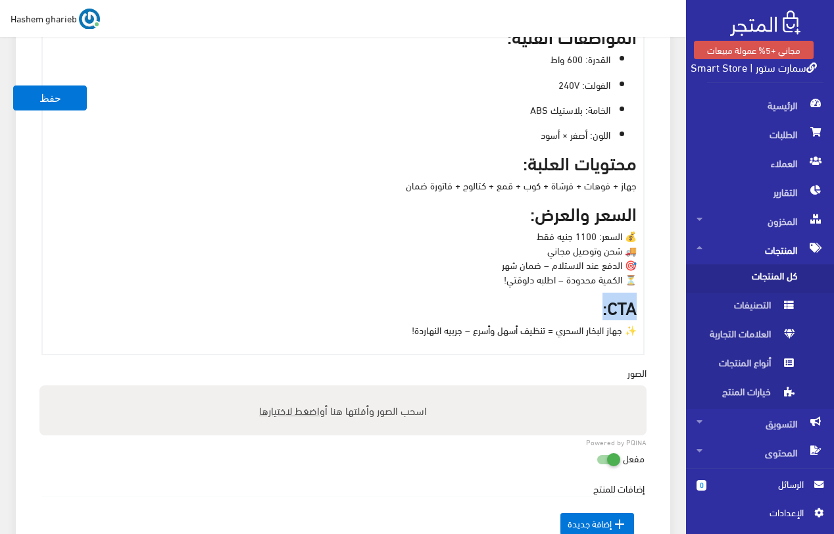
drag, startPoint x: 600, startPoint y: 308, endPoint x: 644, endPoint y: 304, distance: 44.3
click at [644, 304] on div "www.google.com 100% 50% 25% لو تعبتي من الدعك والمنظفات، جه وقت الحل العملي! 🙌 …" at bounding box center [342, 84] width 603 height 543
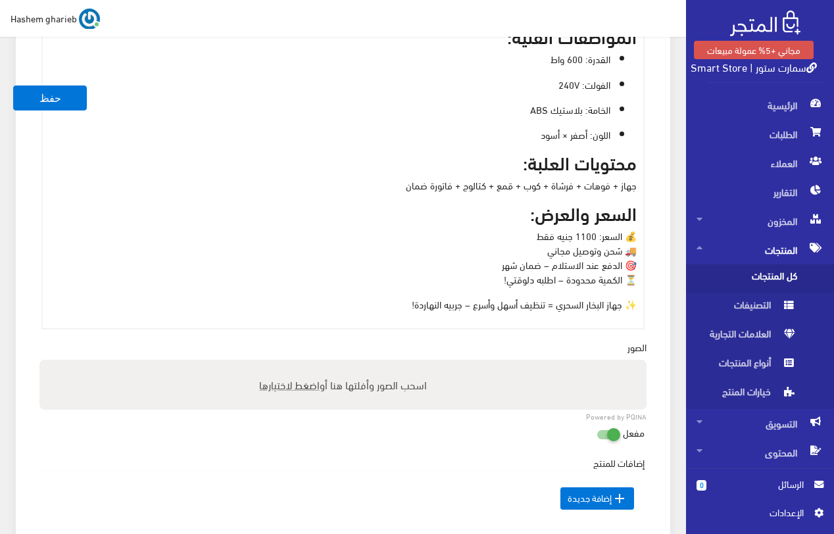
click at [618, 235] on p "💰 السعر: 1100 جنيه فقط 🚚 شحن وتوصيل مجاني 🎯 الدفع عند الاستلام – ضمان شهر ⏳ الك…" at bounding box center [342, 257] width 587 height 58
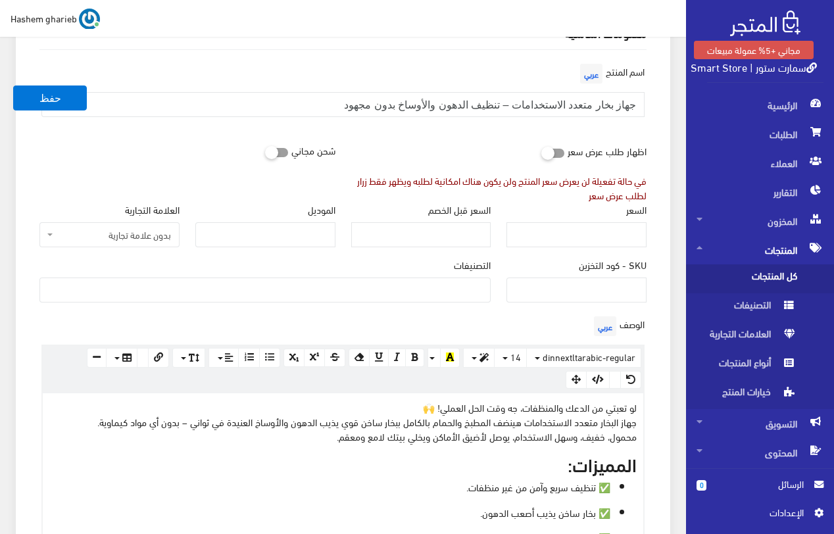
scroll to position [120, 0]
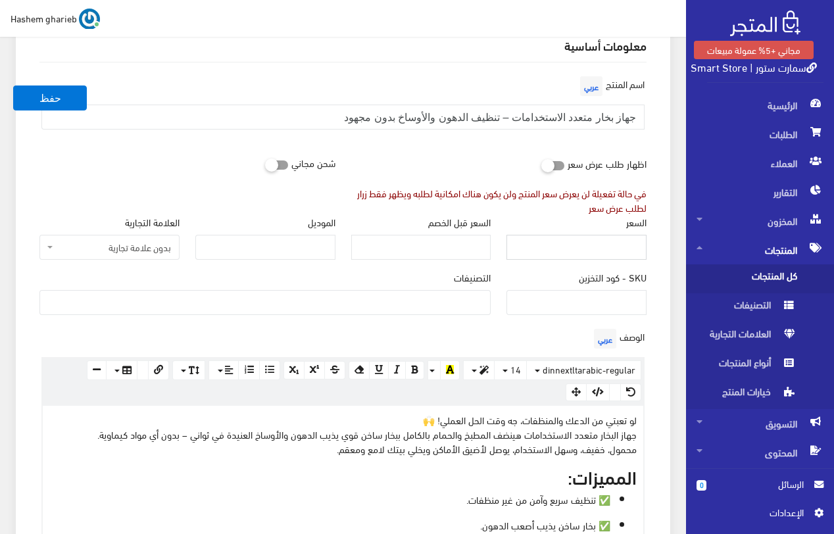
click at [606, 243] on input "السعر" at bounding box center [576, 247] width 140 height 25
type input "1100"
click at [587, 301] on input "SKU - كود التخزين" at bounding box center [576, 302] width 140 height 25
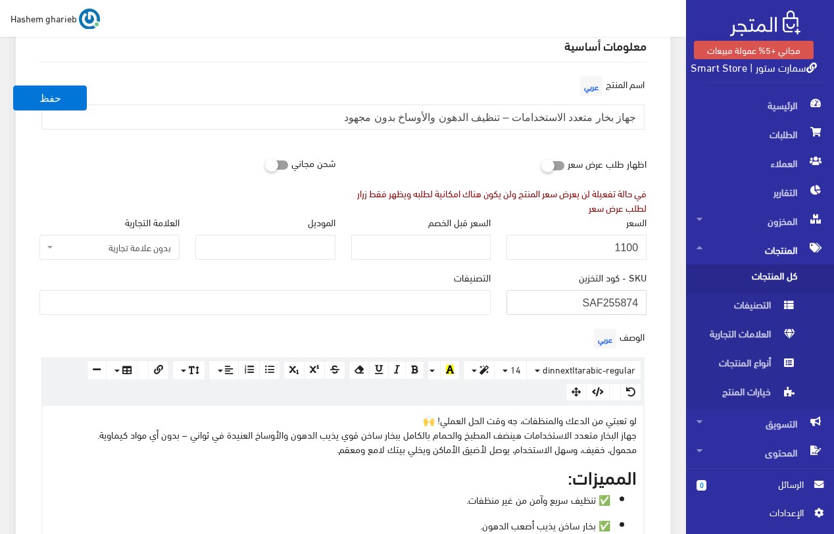
drag, startPoint x: 620, startPoint y: 301, endPoint x: 646, endPoint y: 303, distance: 26.3
click at [646, 303] on input "SAF255874" at bounding box center [576, 302] width 140 height 25
type input "SAF255000"
click at [280, 155] on div "شحن مجاني" at bounding box center [188, 163] width 312 height 25
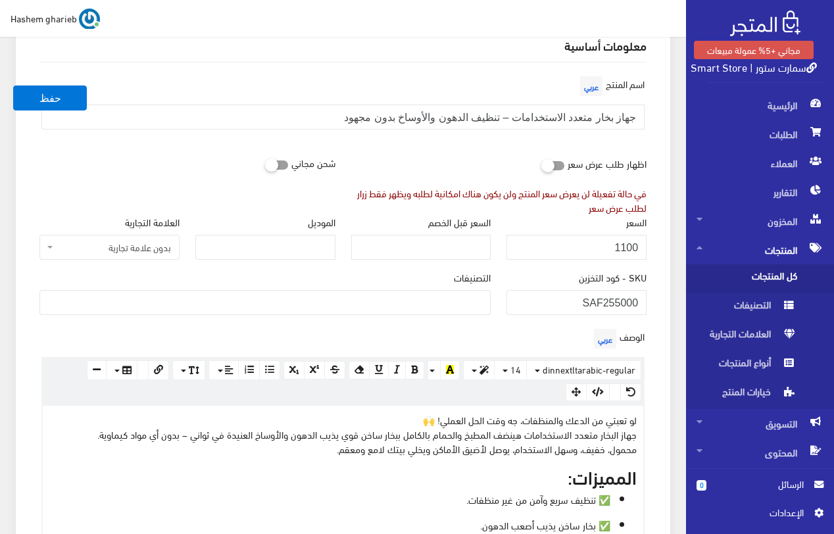
click at [272, 172] on div "شحن مجاني" at bounding box center [188, 163] width 312 height 25
click at [265, 163] on icon at bounding box center [265, 164] width 0 height 12
click at [265, 163] on input "checkbox" at bounding box center [253, 162] width 24 height 13
checkbox input "true"
click at [402, 281] on div "التصنيفات متجر المنتجات > عروض حصرية > منتجات رمضانية > معدات صيانة > أحدث المن…" at bounding box center [264, 292] width 451 height 45
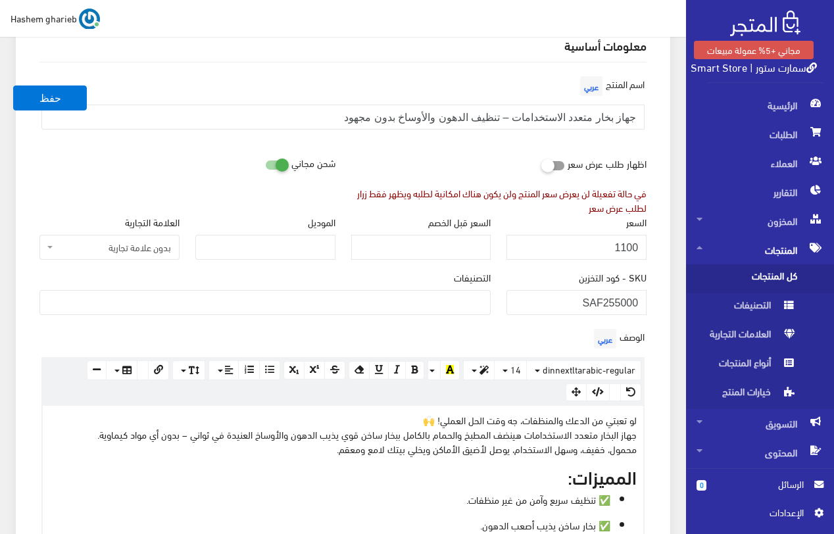
click at [409, 298] on ul at bounding box center [265, 301] width 450 height 21
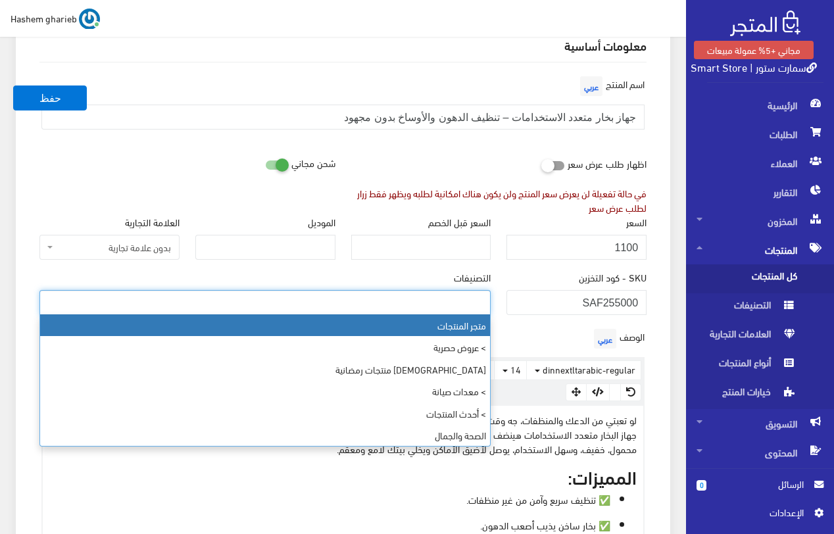
select select "403"
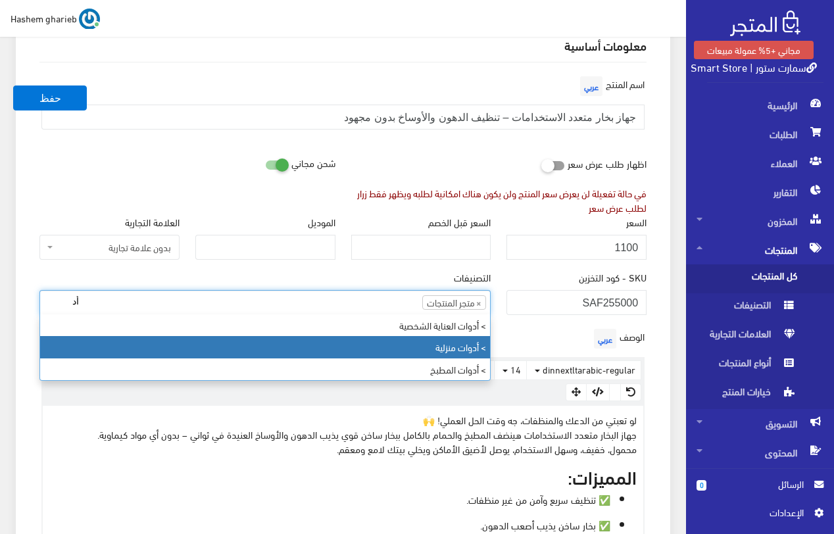
type input "أد"
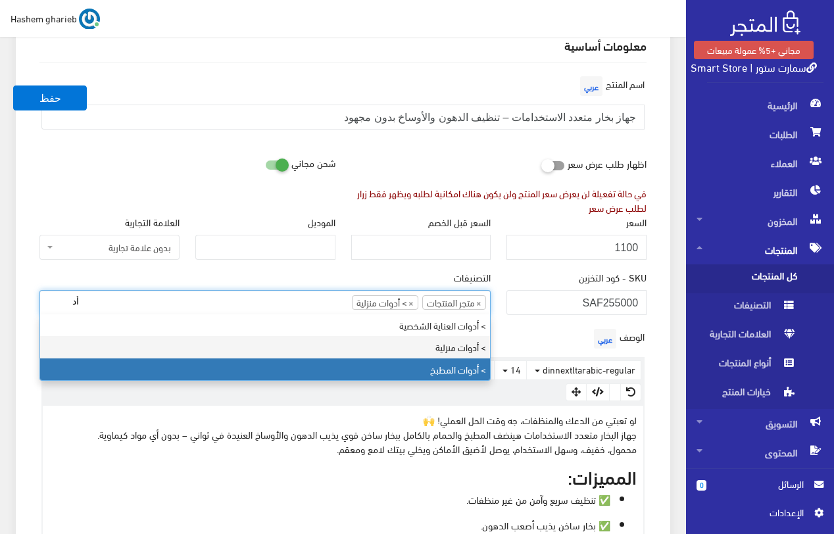
type input "أد"
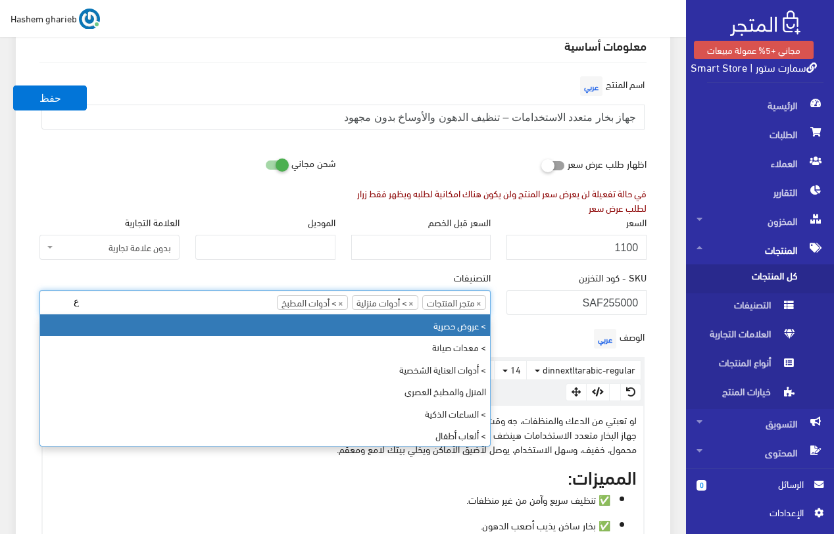
type input "ع"
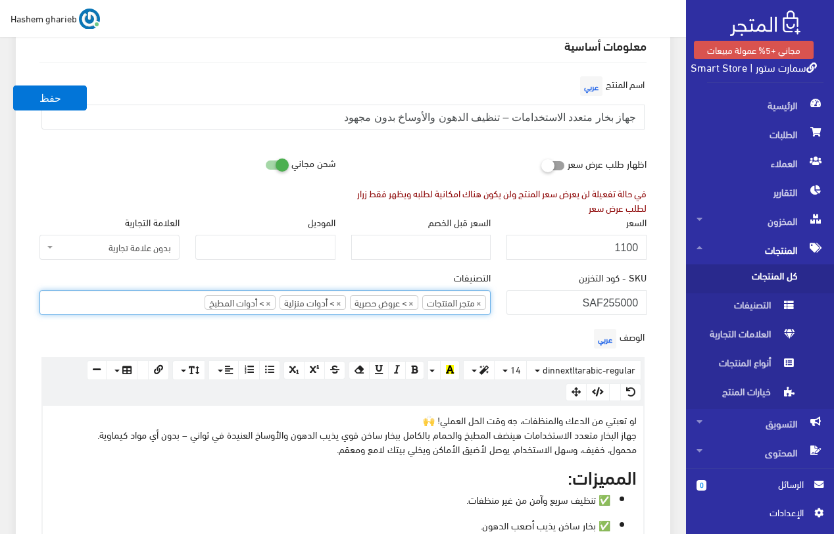
click at [653, 293] on div "SKU - كود التخزين SAF255000" at bounding box center [577, 297] width 156 height 55
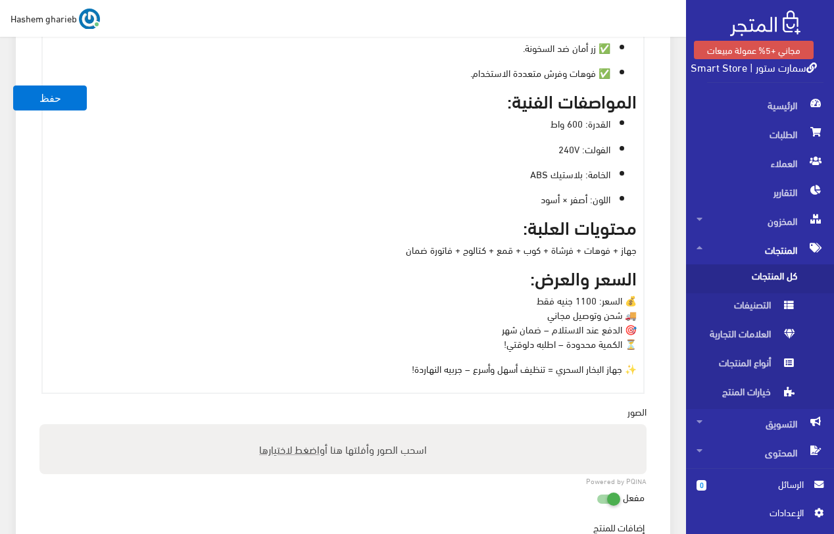
scroll to position [712, 0]
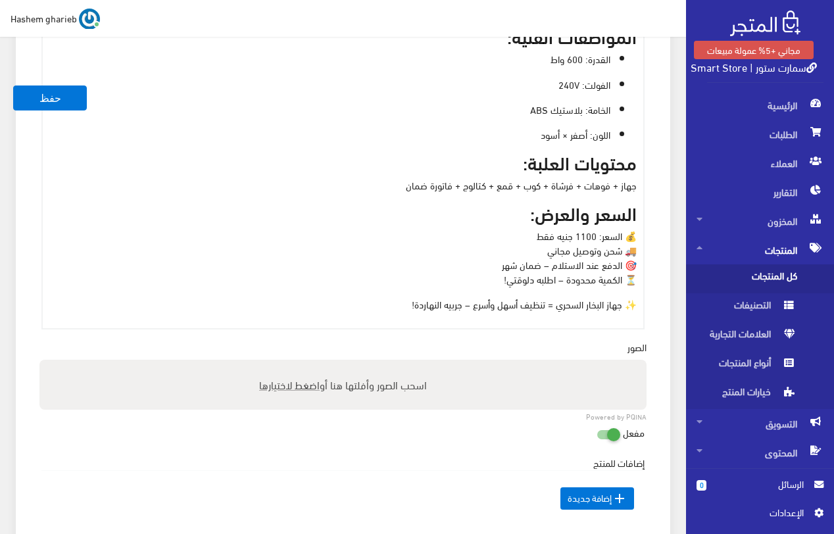
click at [285, 389] on span "اضغط لاختيارها" at bounding box center [289, 384] width 61 height 19
click at [285, 364] on input "اسحب الصور وأفلتها هنا أو اضغط لاختيارها" at bounding box center [342, 362] width 607 height 4
type input "C:\fakepath\hot-steam-cleaning-device-600w-power-for-home-and-kitchen.jpg"
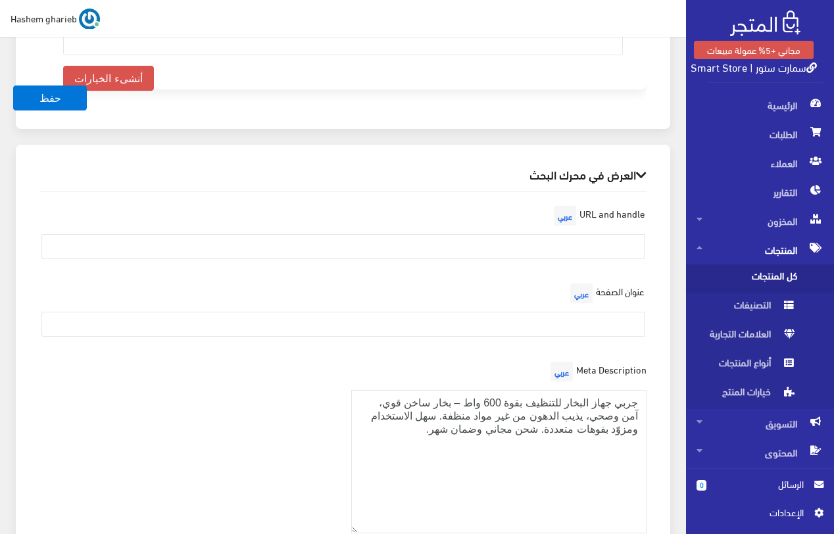
scroll to position [1607, 0]
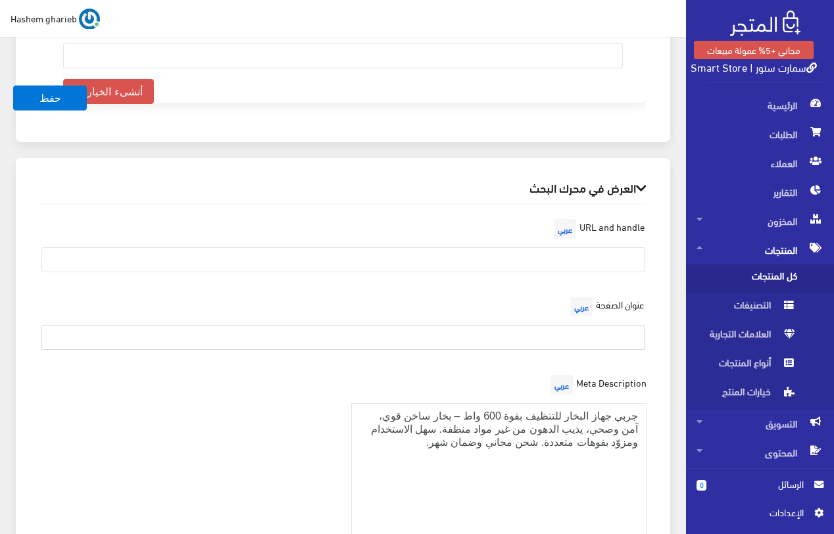
click at [604, 338] on input "text" at bounding box center [342, 337] width 603 height 25
paste input "جهاز بخار متعدد الاستخدامات – تنظيف الدهون والأوساخ بدون مجهود | سمارت ستور"
type input "جهاز بخار متعدد الاستخدامات – تنظيف الدهون والأوساخ بدون مجهود | سمارت ستور"
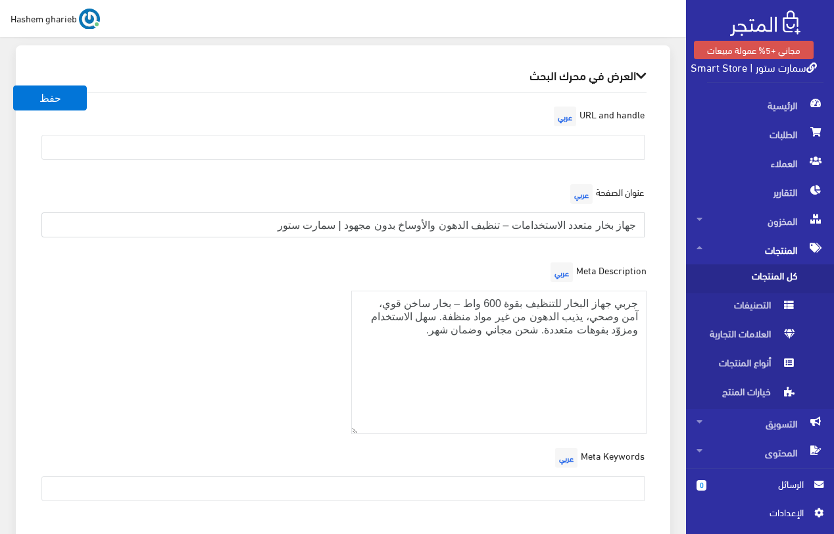
scroll to position [1805, 0]
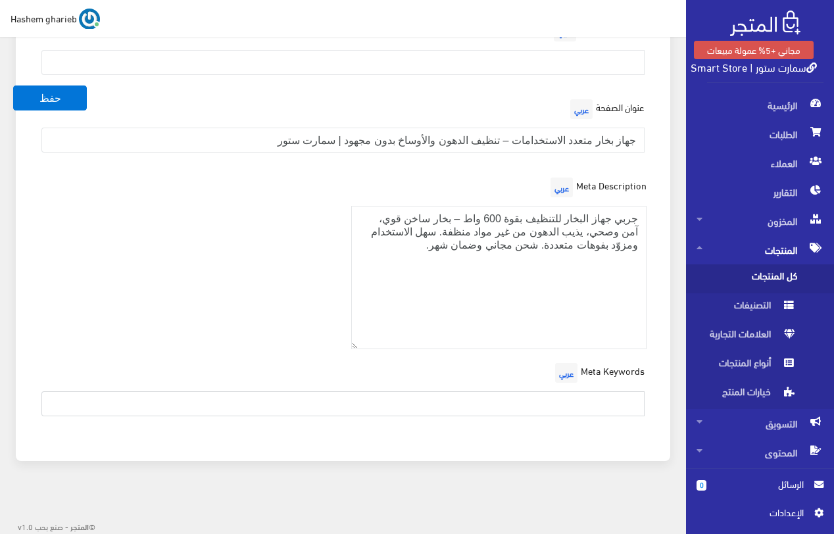
click at [577, 393] on input "text" at bounding box center [342, 403] width 603 height 25
paste input "جهاز بخار مطبخ، جهاز تنظيف الدهون، جهاز تنظيف الحمام، أداة بخار محمولة، جهاز تن…"
type input "جهاز بخار مطبخ، جهاز تنظيف الدهون، جهاز تنظيف الحمام، أداة بخار محمولة، جهاز تن…"
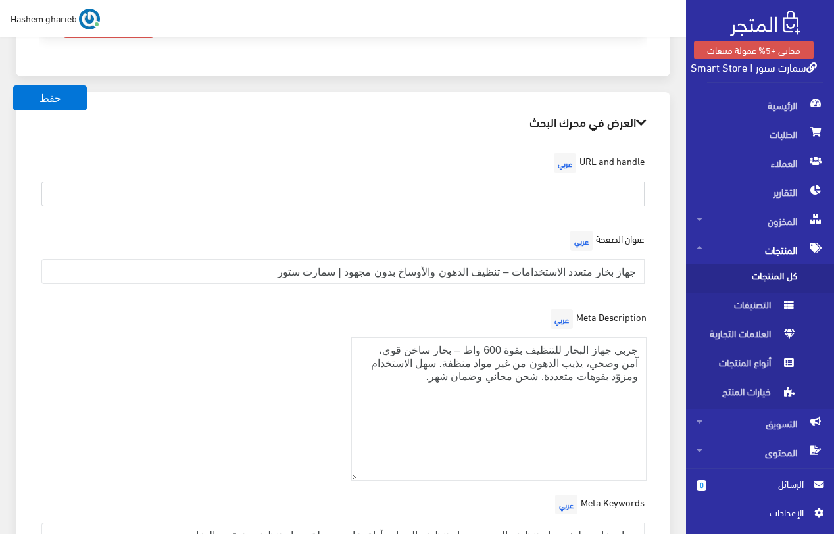
click at [572, 199] on input "text" at bounding box center [342, 194] width 603 height 25
paste input "steam-cleaner-multiuse"
type input "steam-cleaner-multiuse"
click at [667, 209] on div "العرض في محرك البحث URL and handle عربي steam-cleaner-multiuse عنوان الصفحة عرب…" at bounding box center [343, 342] width 654 height 500
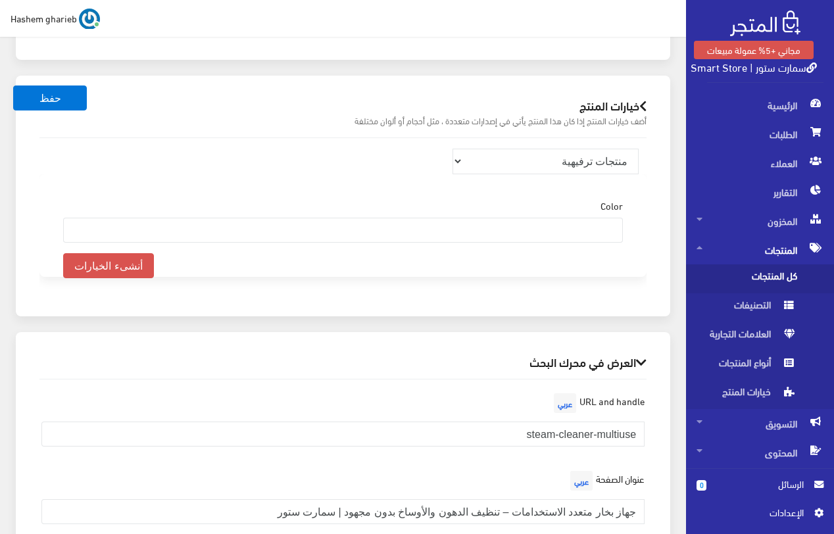
scroll to position [1410, 0]
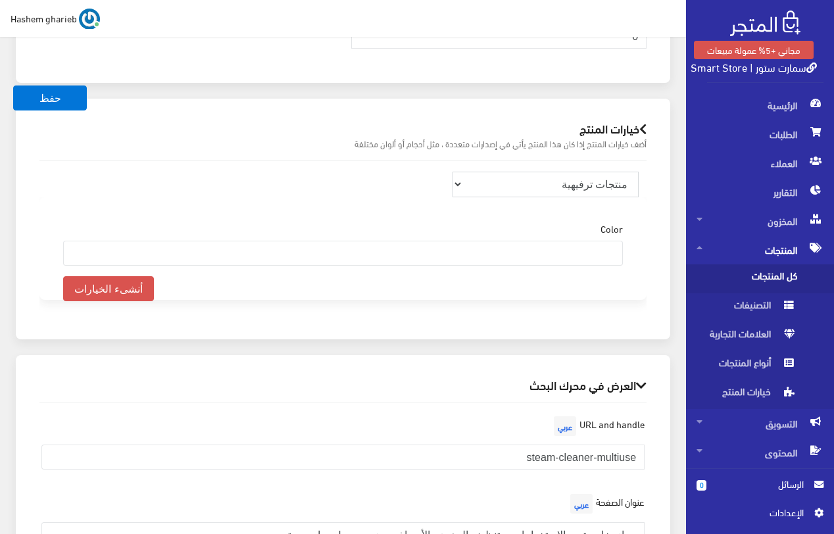
click at [589, 187] on select "منتجات ترفيهية الكترونيات اكسسوارات الهواتف الصحة والجمال تحف ومقتنيات موضة وأز…" at bounding box center [545, 184] width 187 height 25
select select "33"
click at [452, 172] on select "منتجات ترفيهية الكترونيات اكسسوارات الهواتف الصحة والجمال تحف ومقتنيات موضة وأز…" at bounding box center [545, 184] width 187 height 25
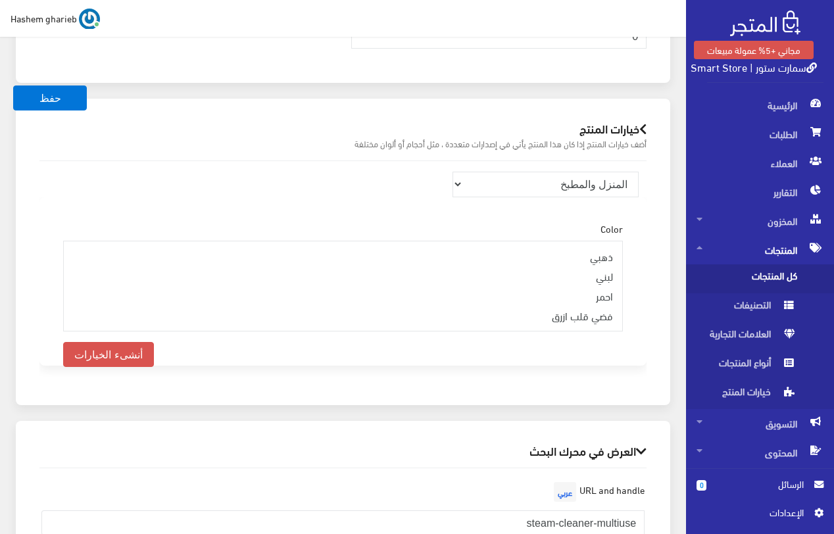
click at [664, 192] on div "خيارات المنتج أضف خيارات المنتج إذا كان هذا المنتج يأتي في إصدارات متعددة ، مثل…" at bounding box center [343, 252] width 654 height 306
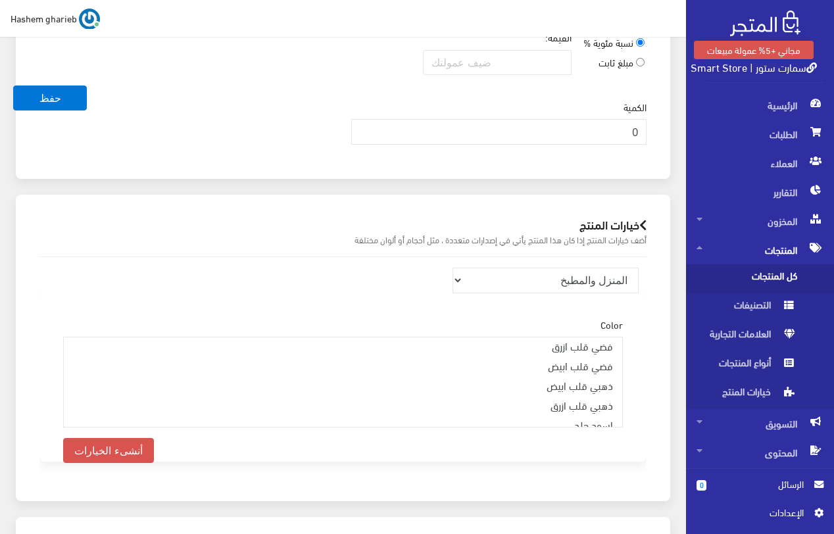
scroll to position [1147, 0]
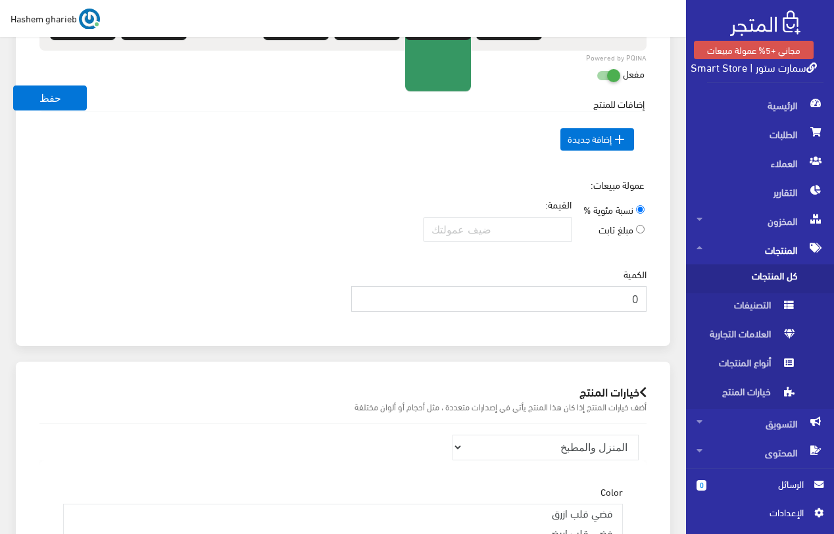
drag, startPoint x: 628, startPoint y: 301, endPoint x: 650, endPoint y: 300, distance: 22.4
click at [650, 300] on div "الكمية 0" at bounding box center [499, 294] width 312 height 55
type input "140"
click at [653, 310] on div "الكمية 140" at bounding box center [499, 294] width 312 height 55
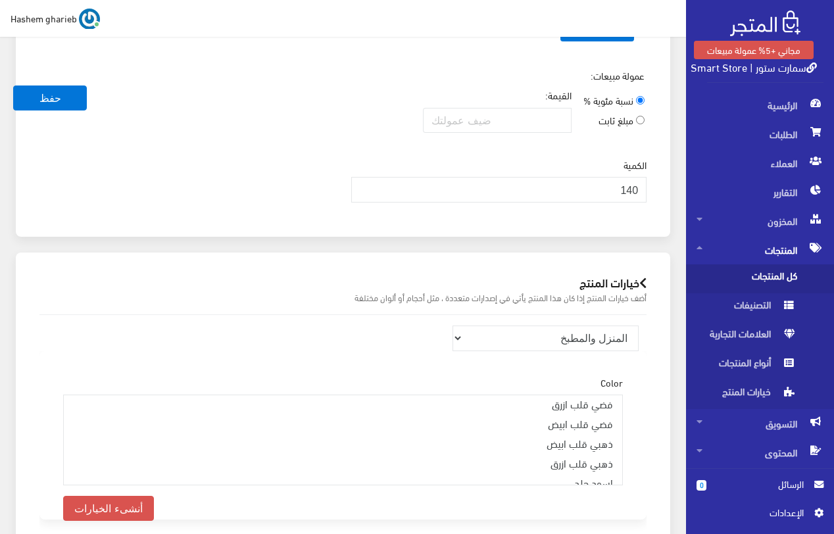
scroll to position [1263, 0]
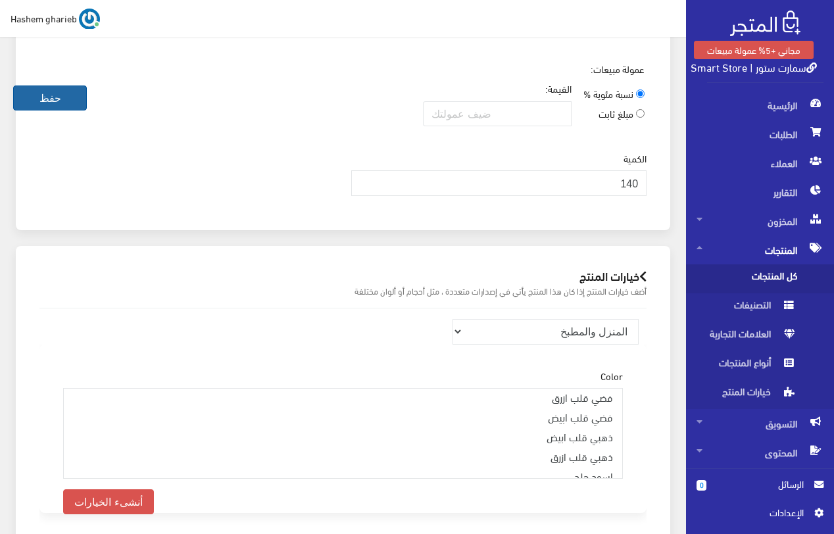
click at [45, 102] on button "حفظ" at bounding box center [50, 97] width 74 height 25
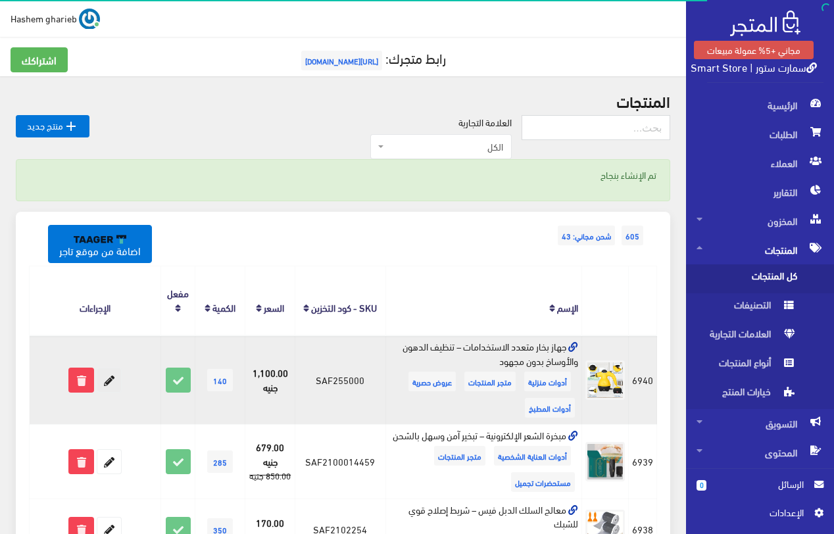
click at [114, 382] on icon at bounding box center [109, 380] width 24 height 24
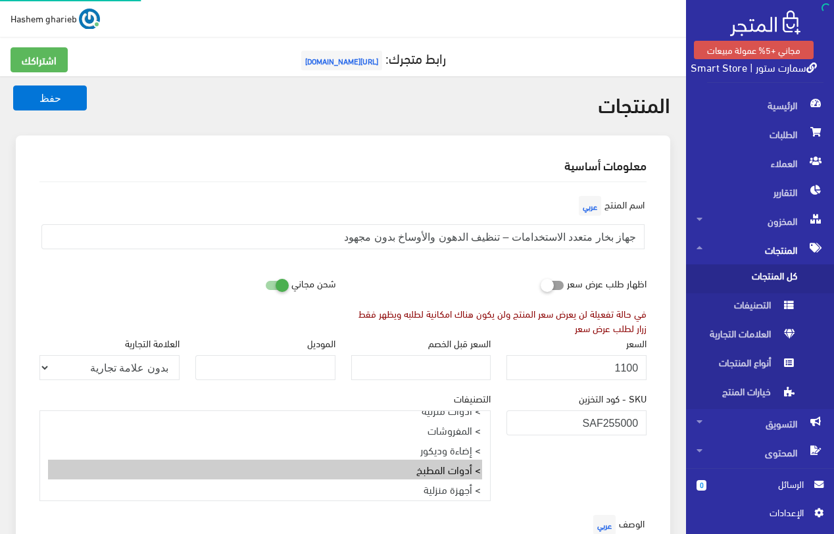
select select
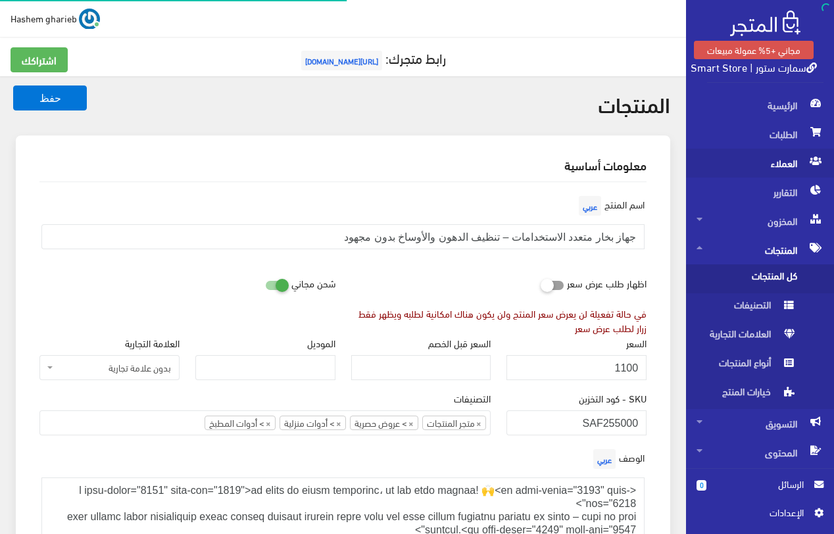
scroll to position [526, 0]
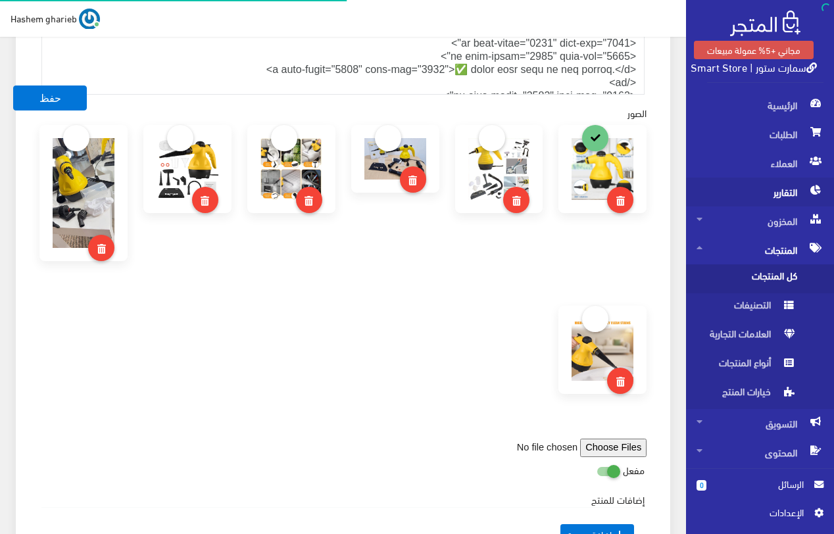
select select "33"
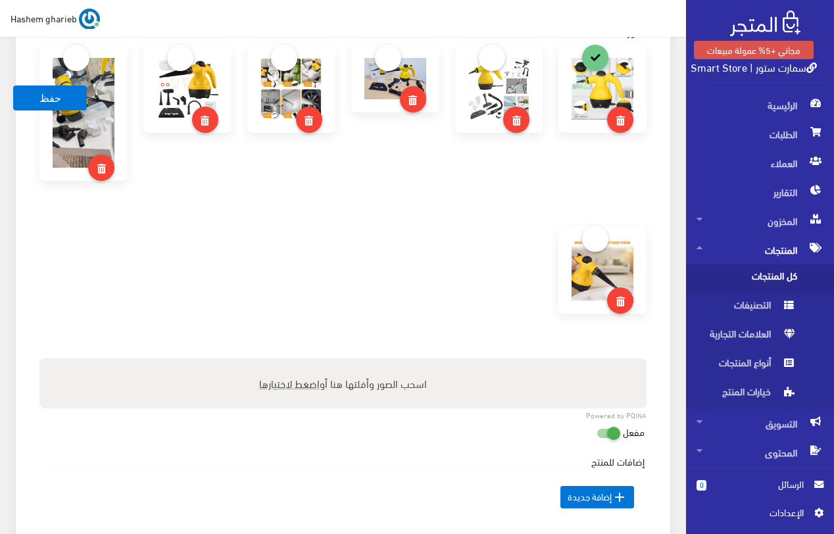
scroll to position [986, 0]
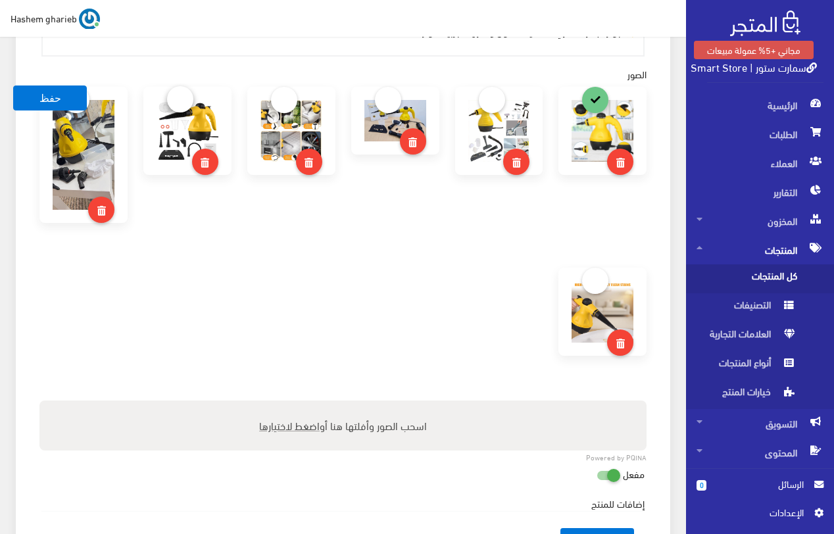
click at [179, 103] on link at bounding box center [180, 99] width 26 height 26
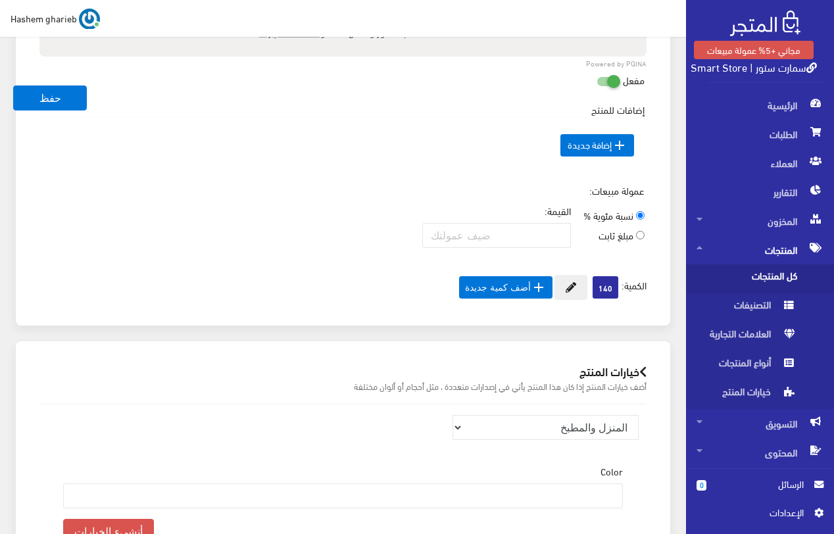
scroll to position [1381, 0]
click at [63, 99] on button "حفظ" at bounding box center [50, 97] width 74 height 25
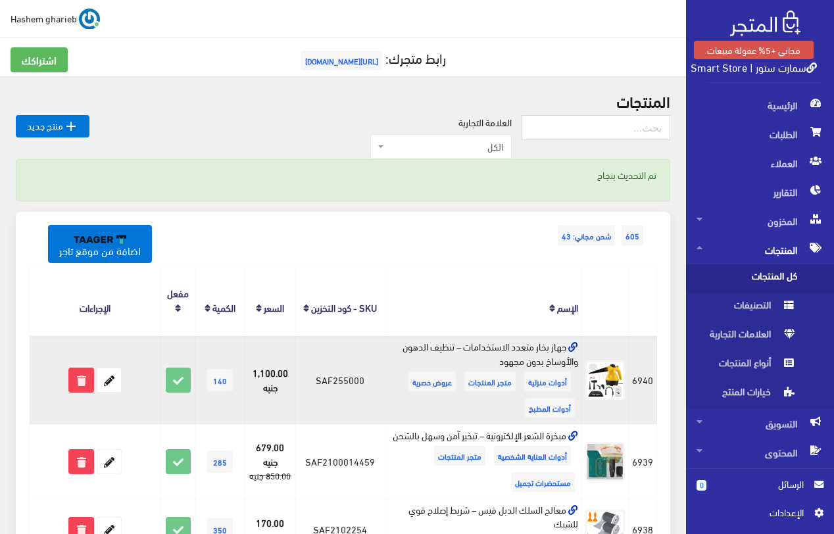
click at [573, 345] on icon at bounding box center [573, 348] width 10 height 10
click at [109, 376] on icon at bounding box center [109, 380] width 24 height 24
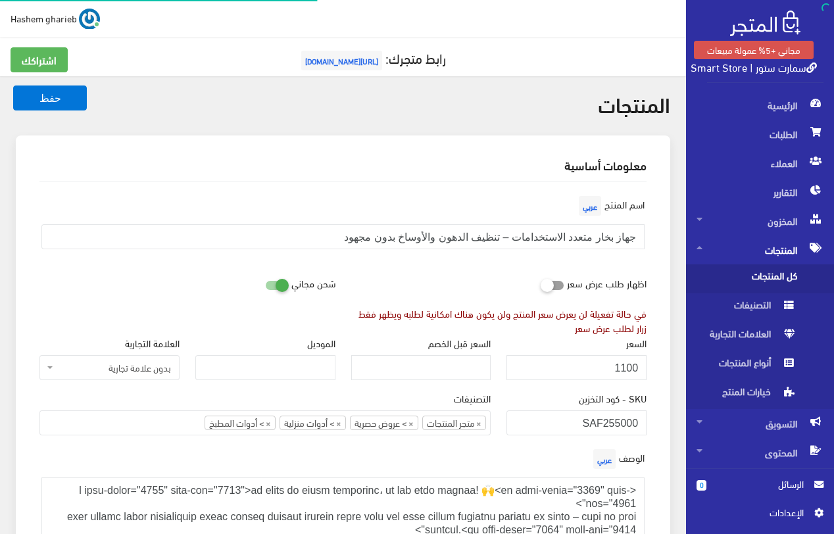
select select "33"
select select
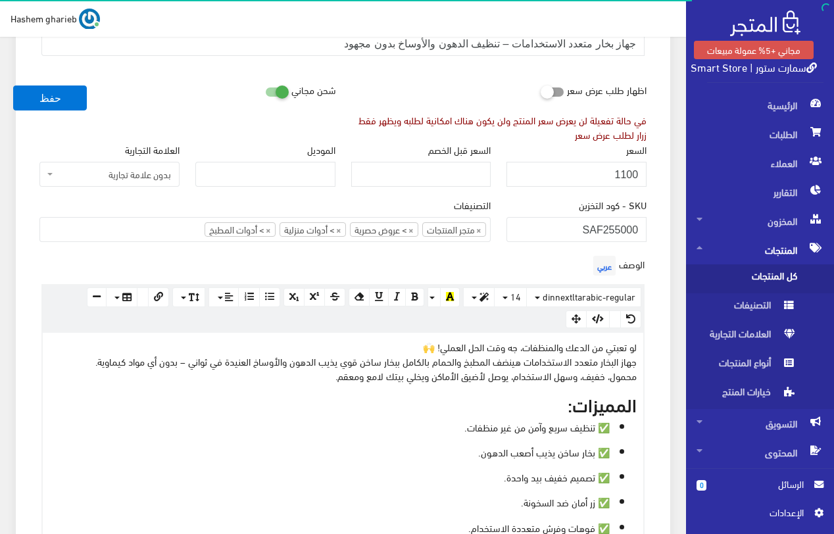
scroll to position [263, 0]
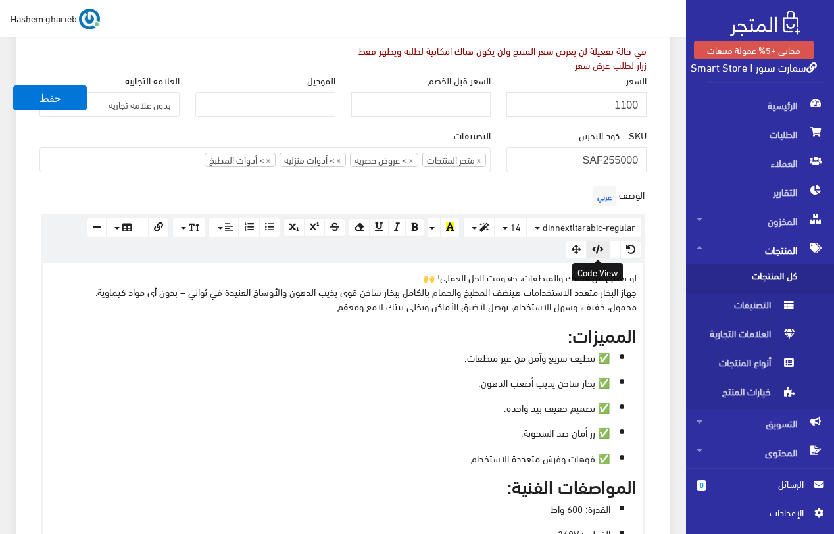
click at [597, 249] on icon "button" at bounding box center [598, 249] width 12 height 9
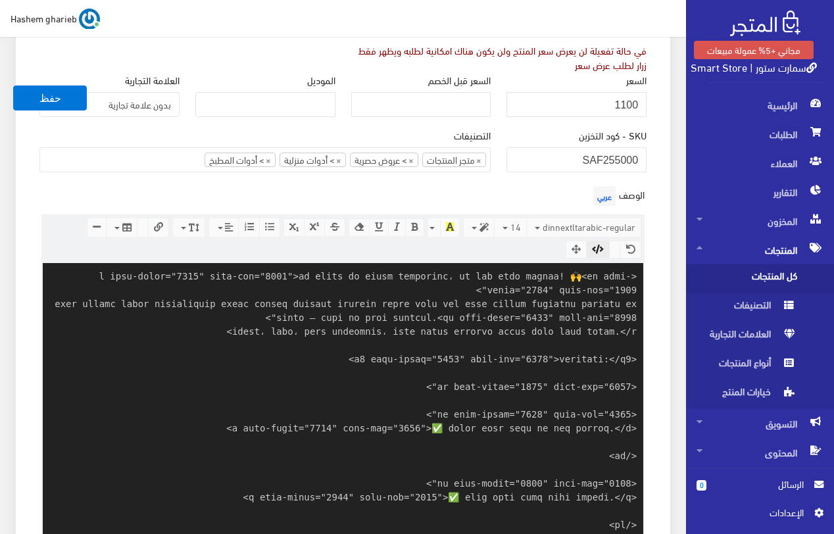
scroll to position [533, 0]
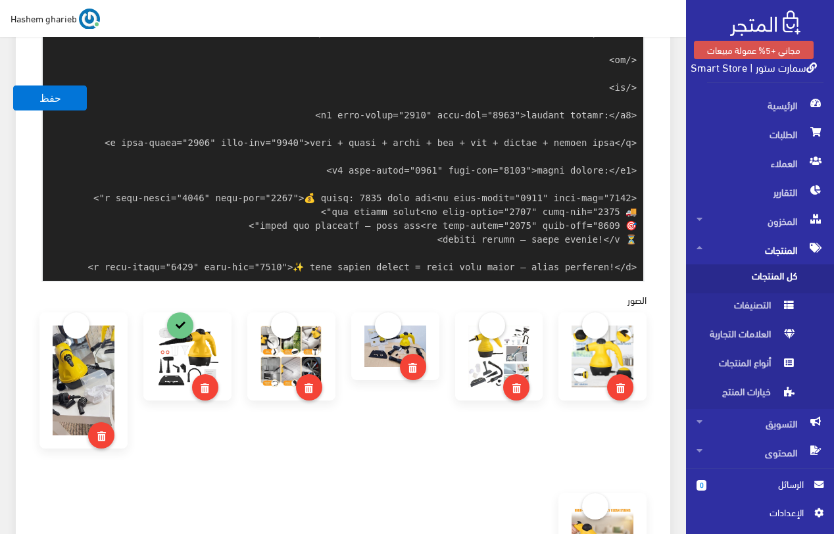
paste textarea "<!-- 🔹 Meta Tags --> <title>جهاز بخار متعدد الاستخدامات – تنظيف الدهون والأوساخ…"
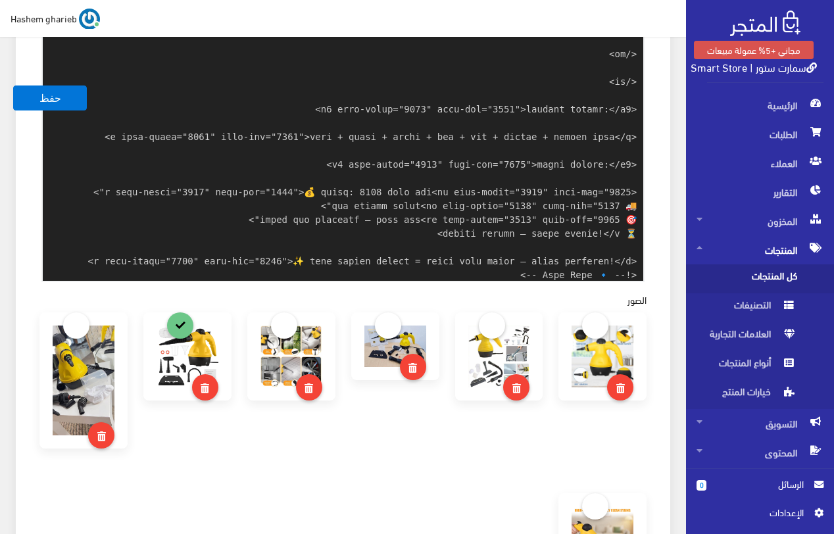
scroll to position [1147, 0]
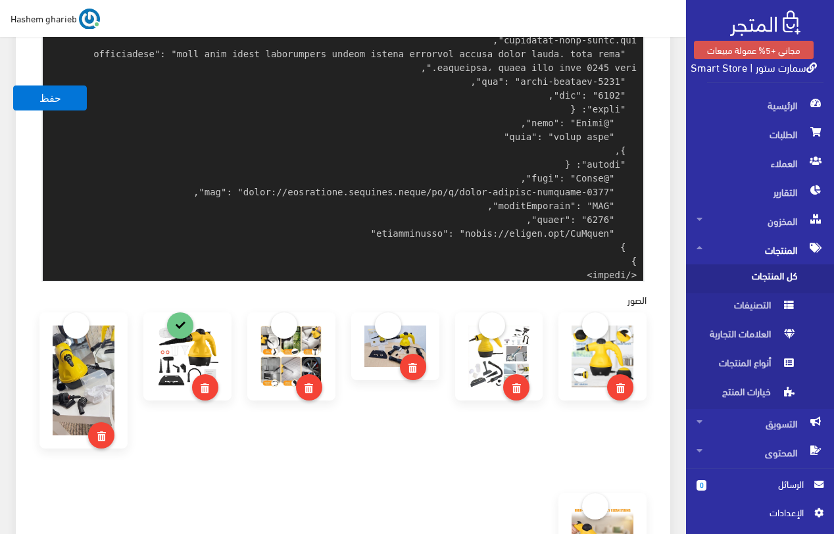
type textarea "<p data-start="1741" data-end="2005">لو تعبتي من الدعك والمنظفات، جه وقت الحل ا…"
click at [668, 99] on div "معلومات أساسية اسم المنتج عربي جهاز بخار متعدد الاستخدامات – تنظيف الدهون والأو…" at bounding box center [343, 160] width 654 height 1570
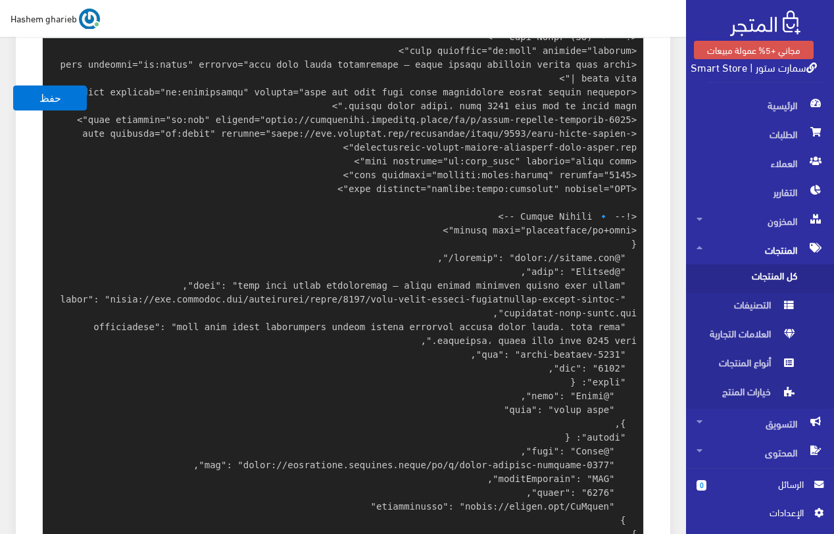
scroll to position [301, 0]
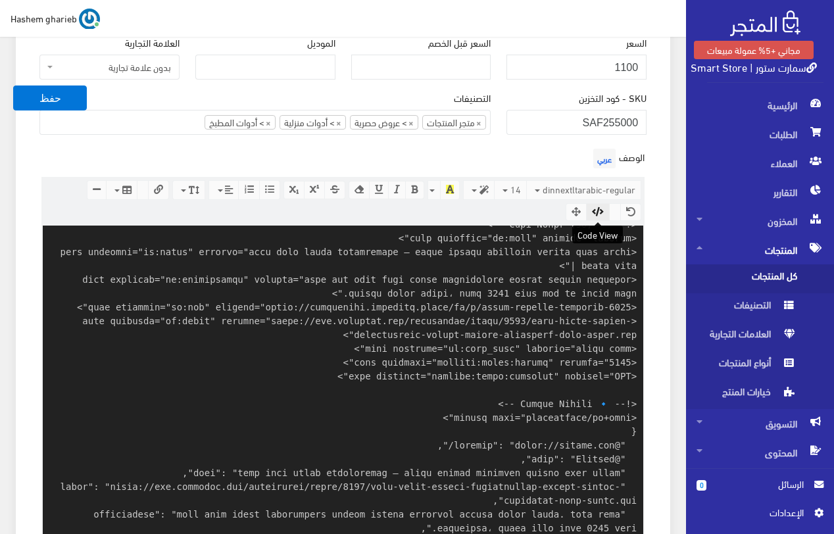
click at [602, 214] on icon "button" at bounding box center [598, 211] width 12 height 9
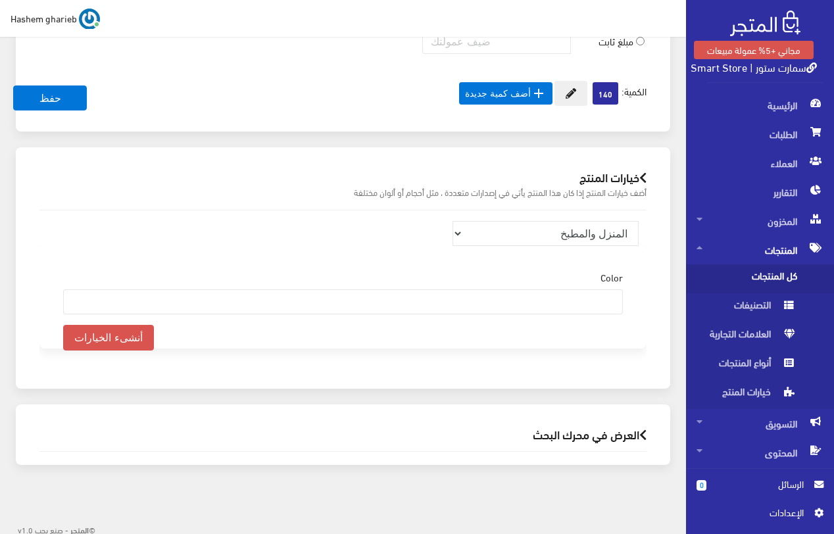
scroll to position [1578, 0]
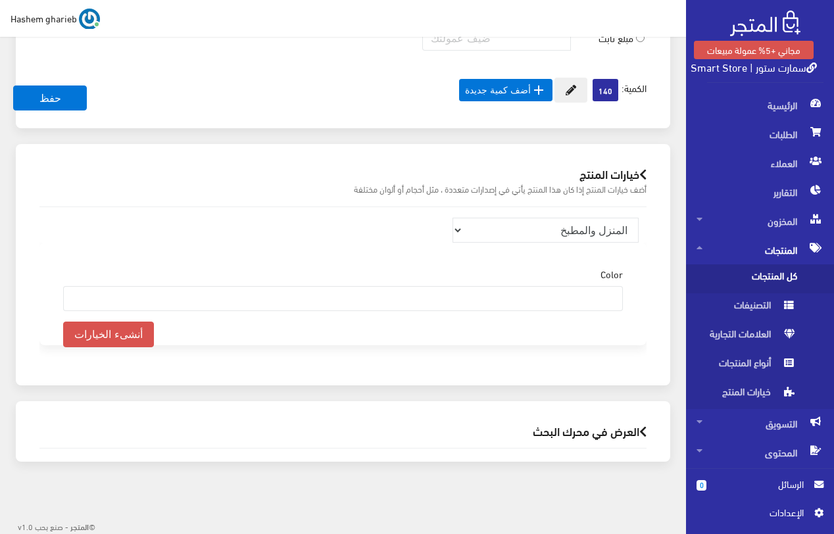
click at [577, 431] on h2 "العرض في محرك البحث" at bounding box center [342, 431] width 607 height 12
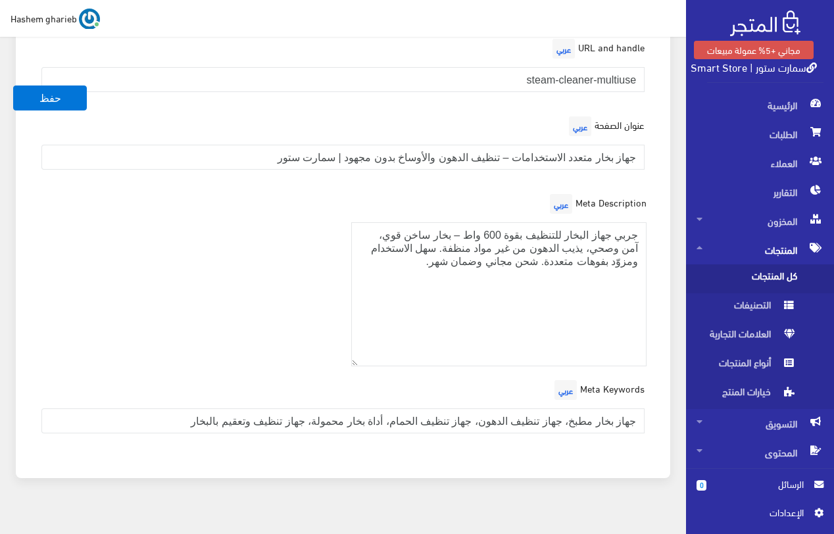
scroll to position [1558, 0]
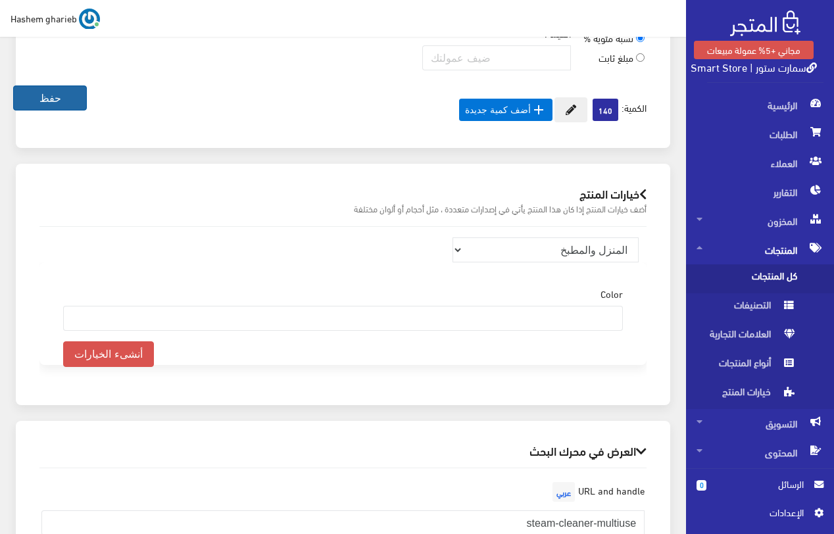
click at [47, 104] on button "حفظ" at bounding box center [50, 97] width 74 height 25
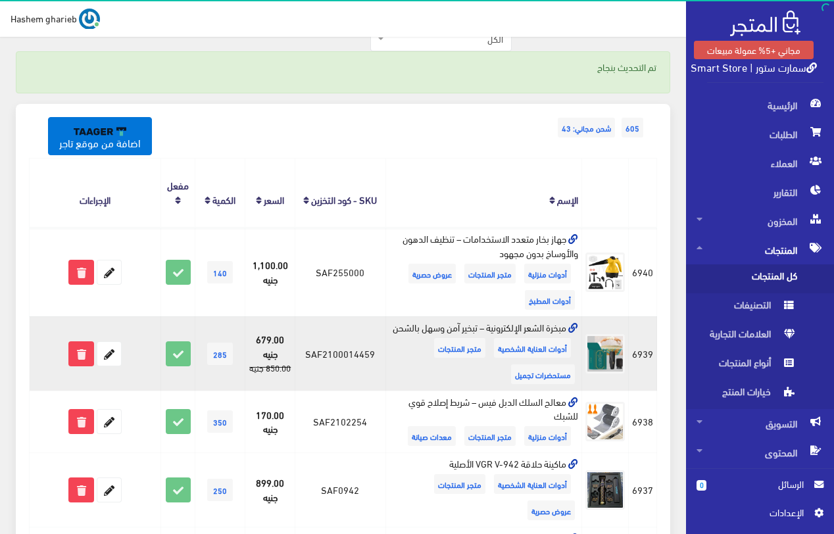
scroll to position [132, 0]
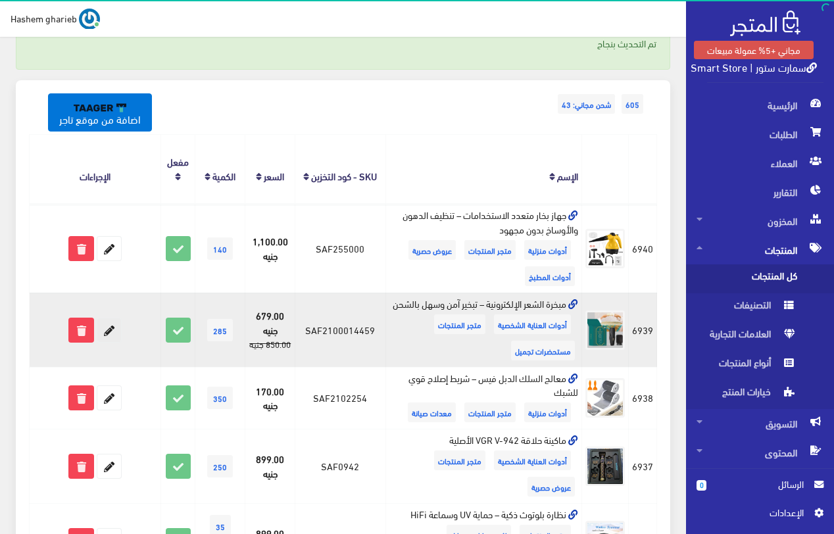
click at [111, 337] on icon at bounding box center [109, 330] width 24 height 24
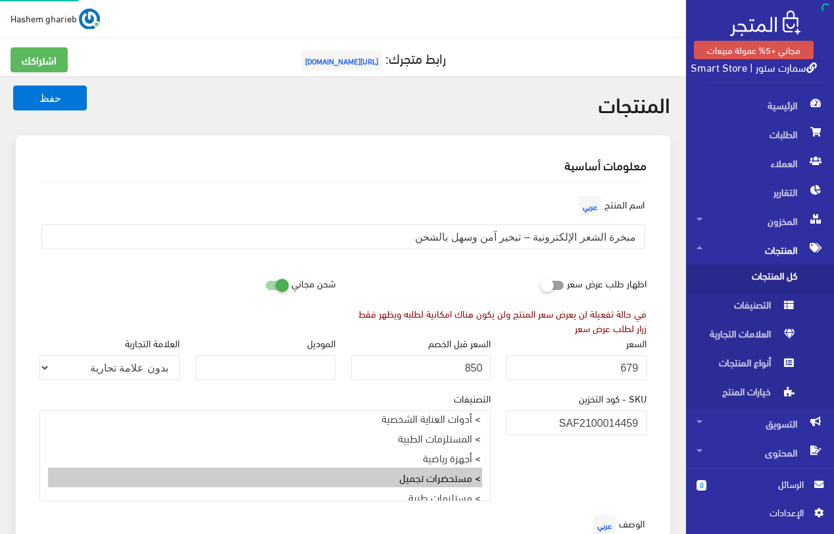
select select
select select "28"
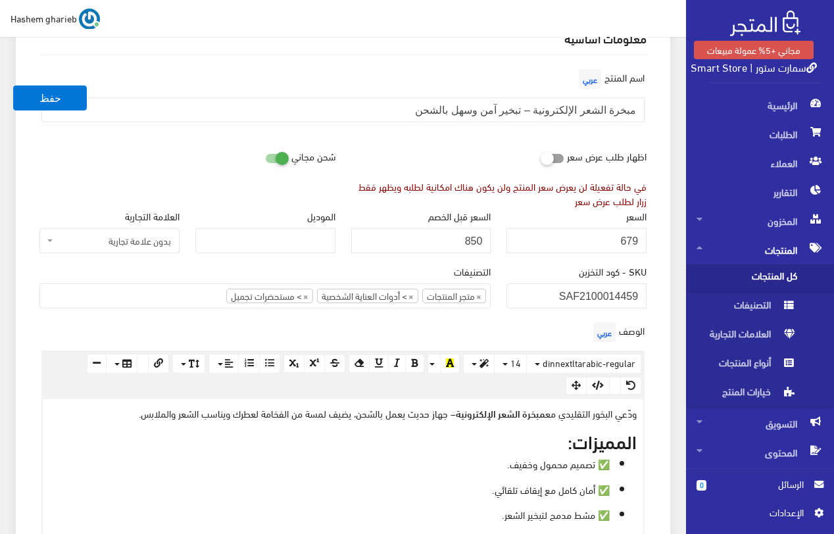
scroll to position [526, 0]
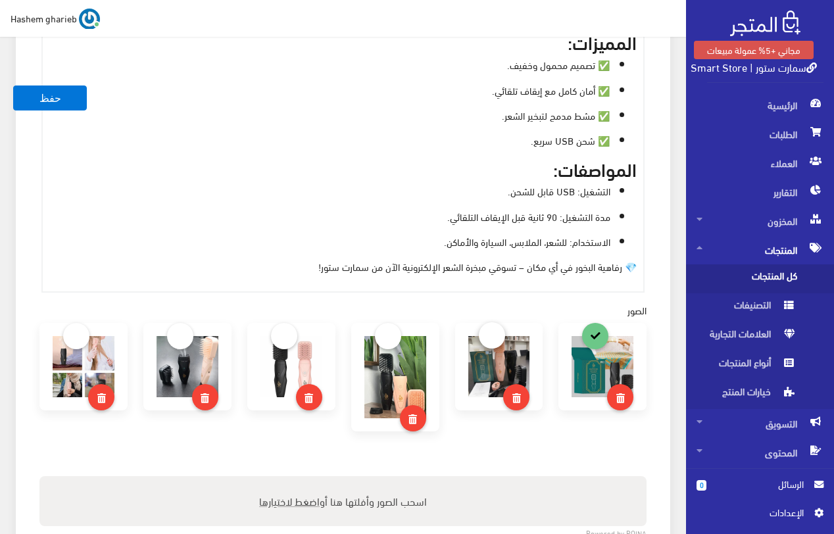
click at [490, 334] on link at bounding box center [492, 335] width 26 height 26
click at [61, 106] on button "حفظ" at bounding box center [50, 97] width 74 height 25
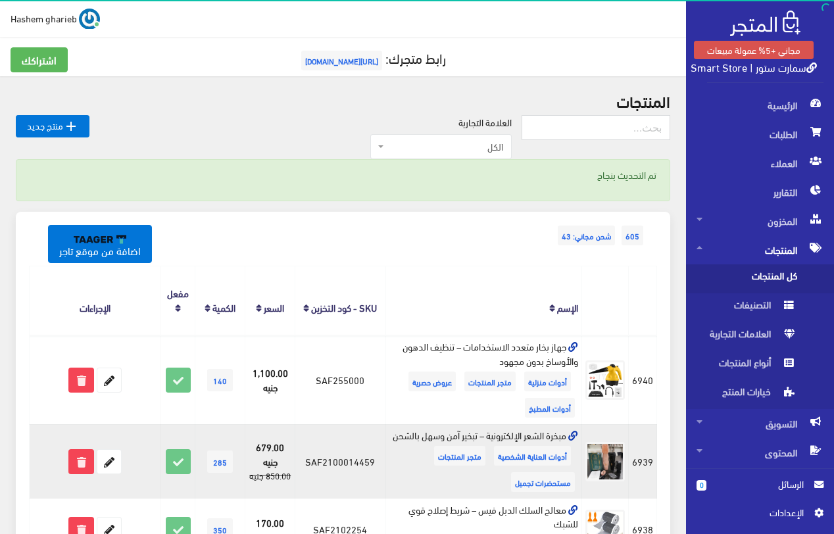
click at [577, 435] on icon at bounding box center [573, 436] width 10 height 10
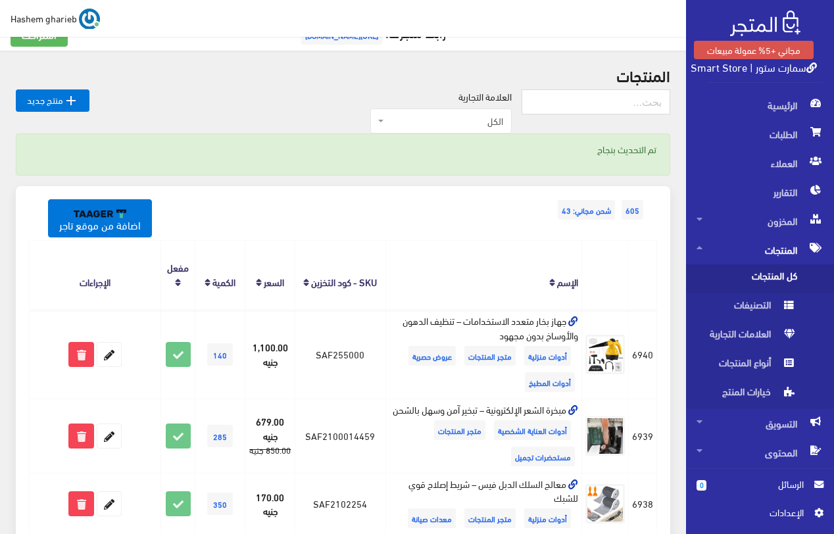
scroll to position [132, 0]
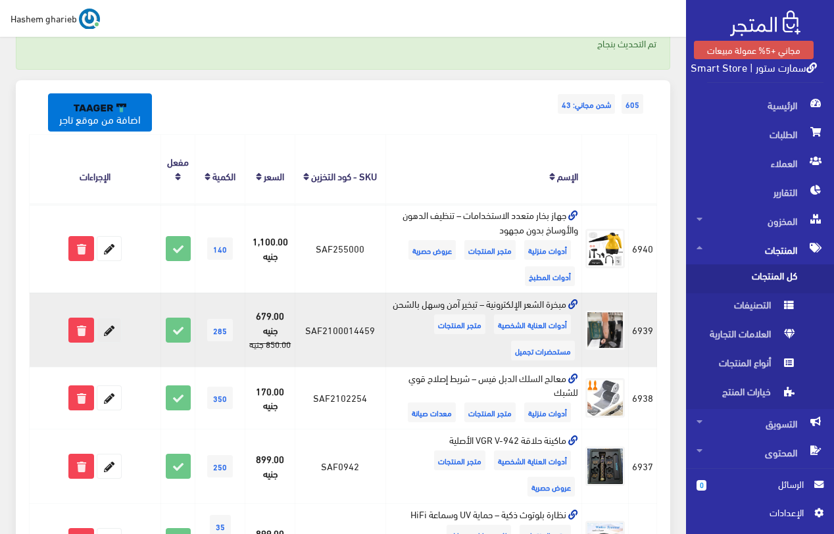
click at [112, 337] on icon at bounding box center [109, 330] width 24 height 24
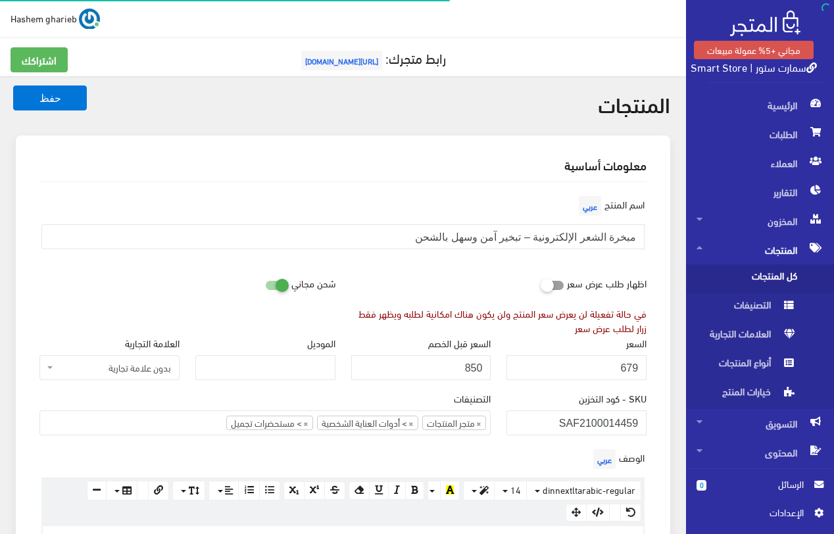
select select "28"
select select
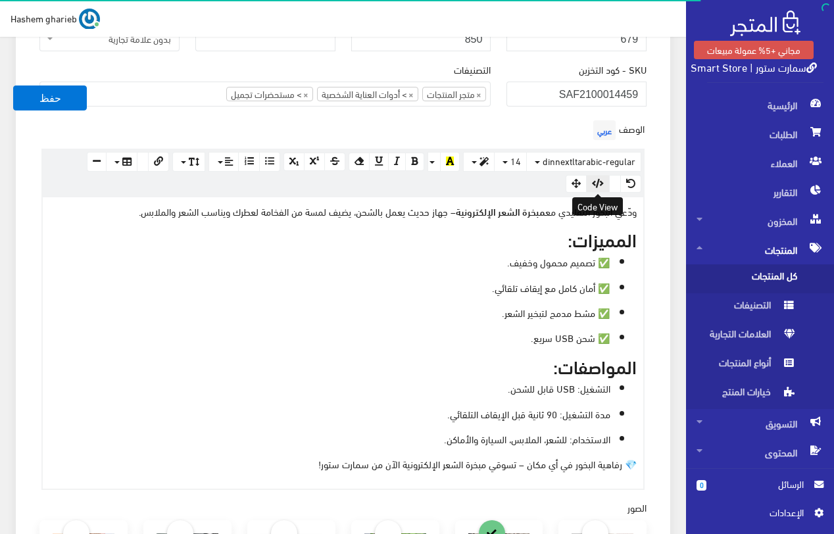
click at [603, 180] on icon "button" at bounding box center [598, 183] width 12 height 9
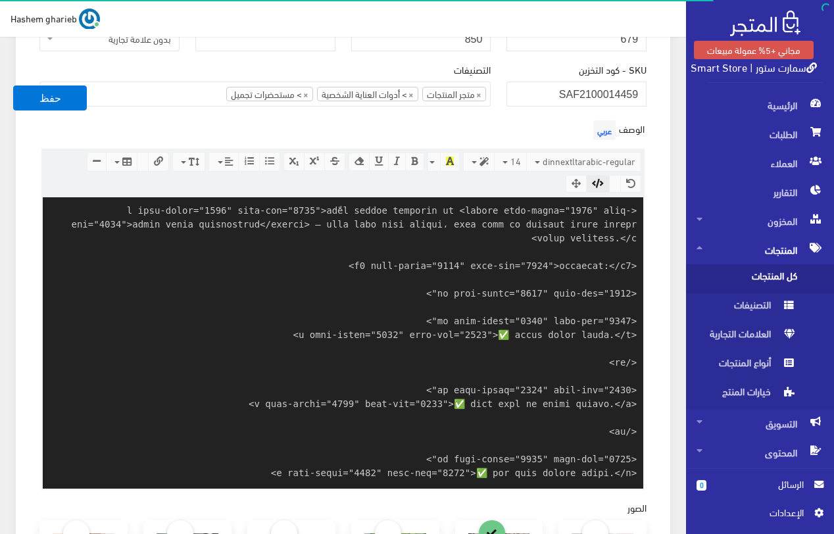
scroll to position [426, 0]
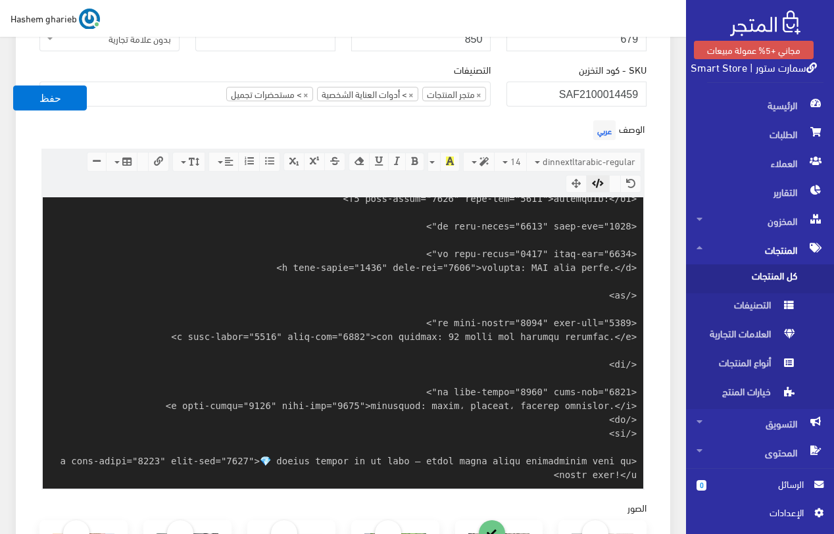
paste textarea "<!-- Lore & IP Dolo --> <sitam>conse adipi elitseddoei – tempo inc utla etdolo …"
type textarea "<l ipsu-dolor="0623" sita-con="0051">adّel seddoe temporin ut <labore etdo-magn…"
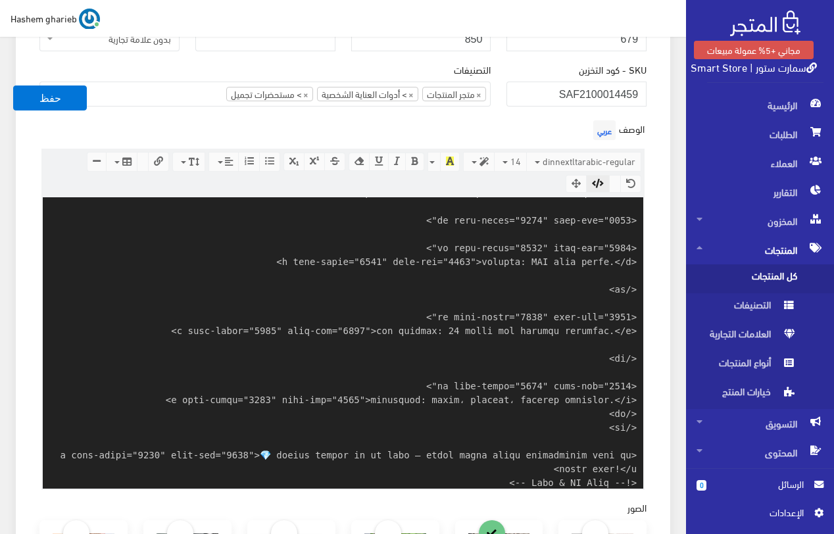
scroll to position [998, 0]
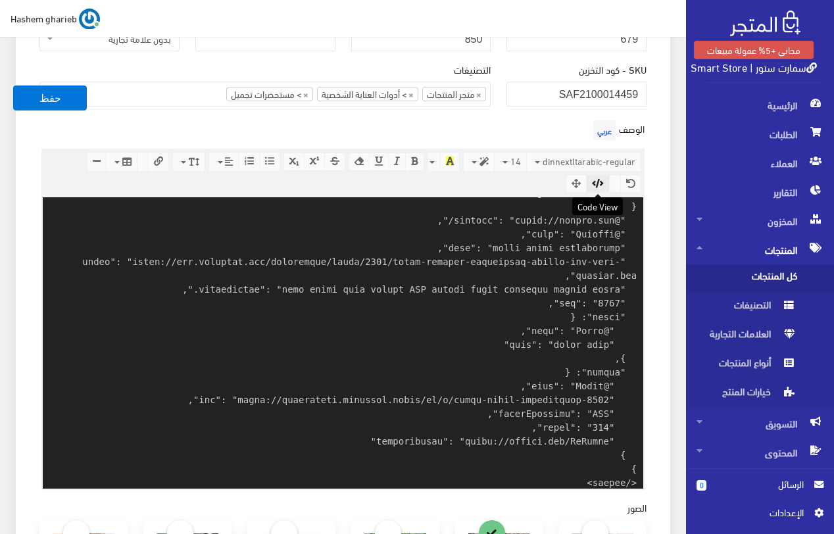
click at [604, 176] on button "button" at bounding box center [598, 184] width 24 height 18
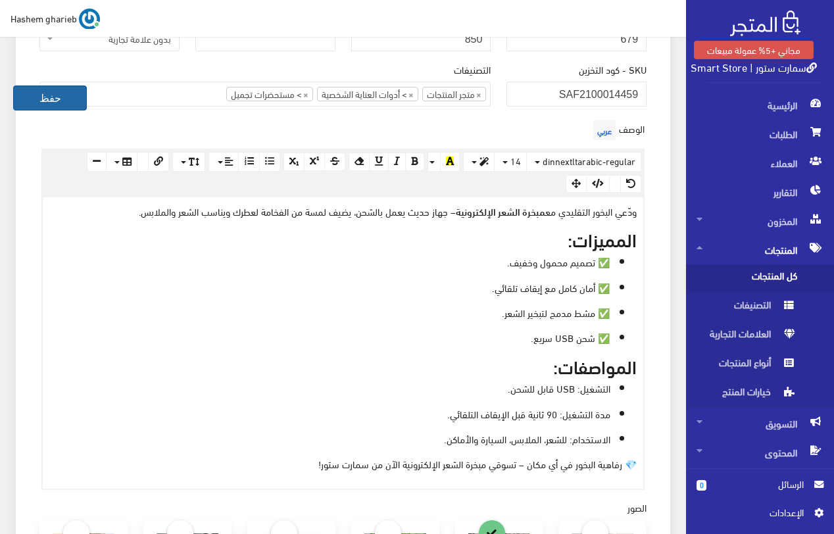
click at [78, 99] on button "حفظ" at bounding box center [50, 97] width 74 height 25
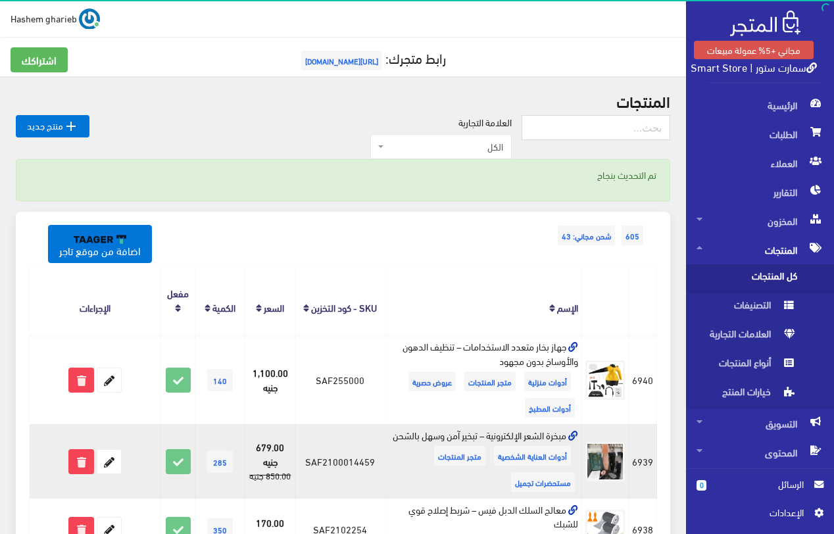
click at [579, 435] on td "مبخرة الشعر الإلكترونية – تبخير آمن وسهل بالشحن أدوات العناية الشخصية متجر المن…" at bounding box center [483, 461] width 196 height 74
click at [577, 435] on icon at bounding box center [573, 436] width 10 height 10
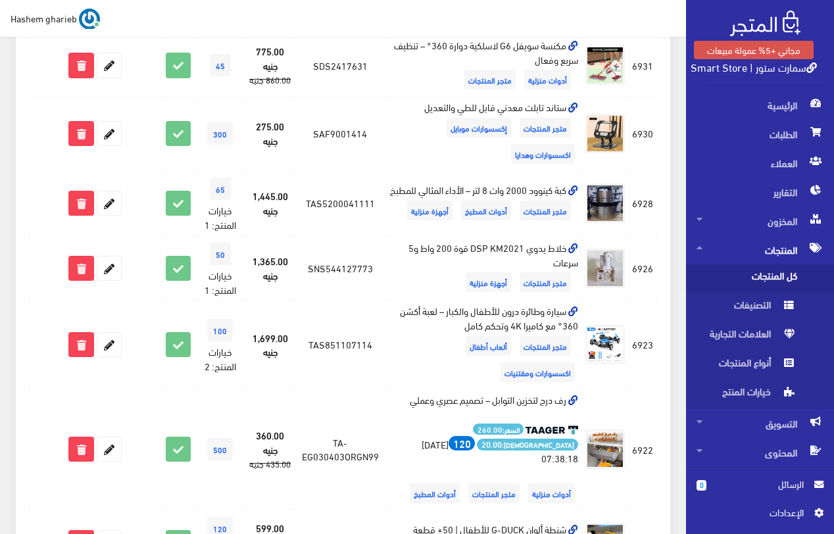
scroll to position [921, 0]
